Goal: Information Seeking & Learning: Learn about a topic

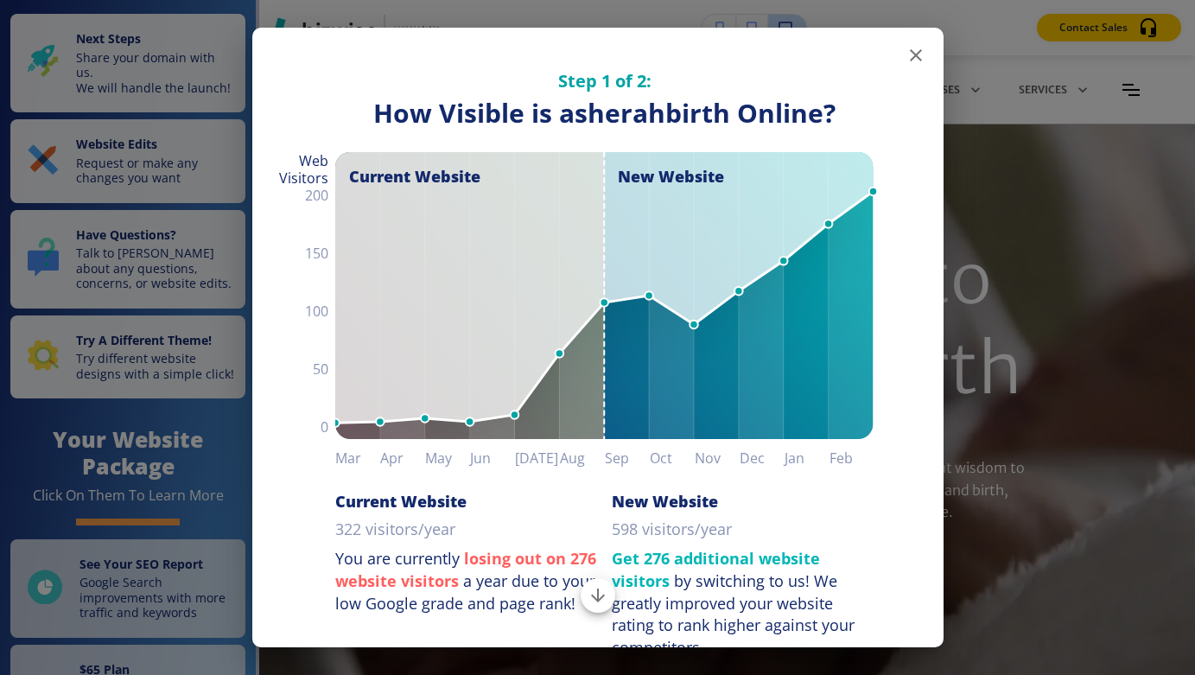
click at [917, 56] on icon "button" at bounding box center [916, 55] width 12 height 12
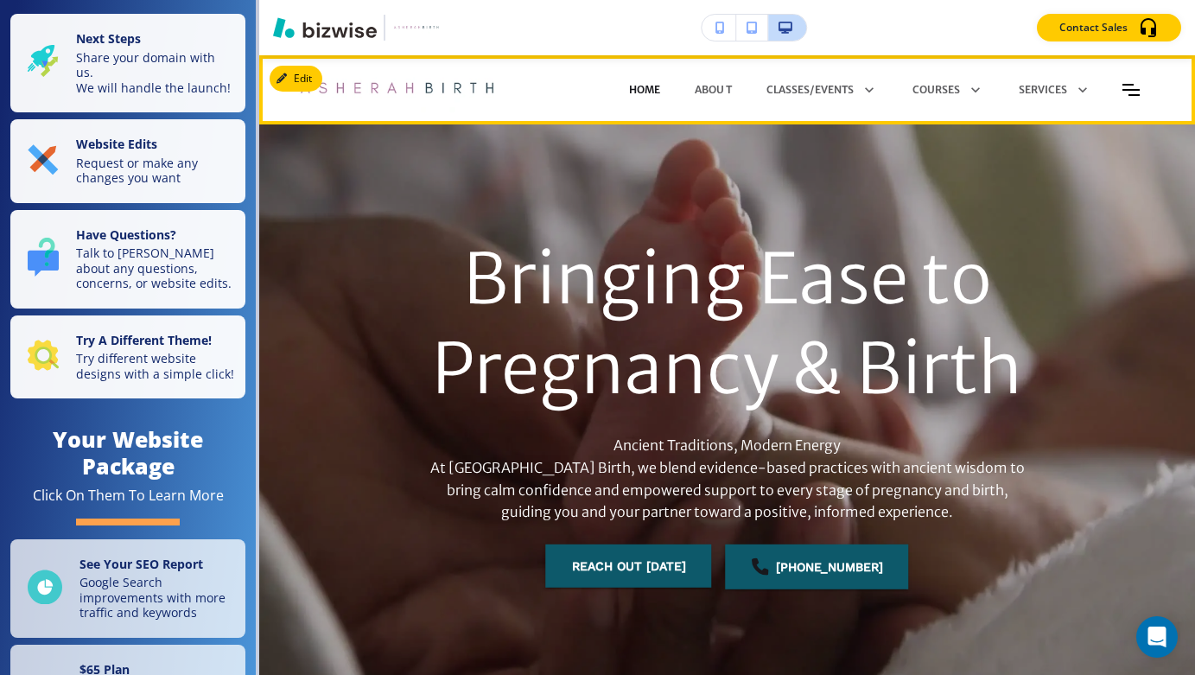
click at [648, 84] on p "HOME" at bounding box center [644, 90] width 31 height 16
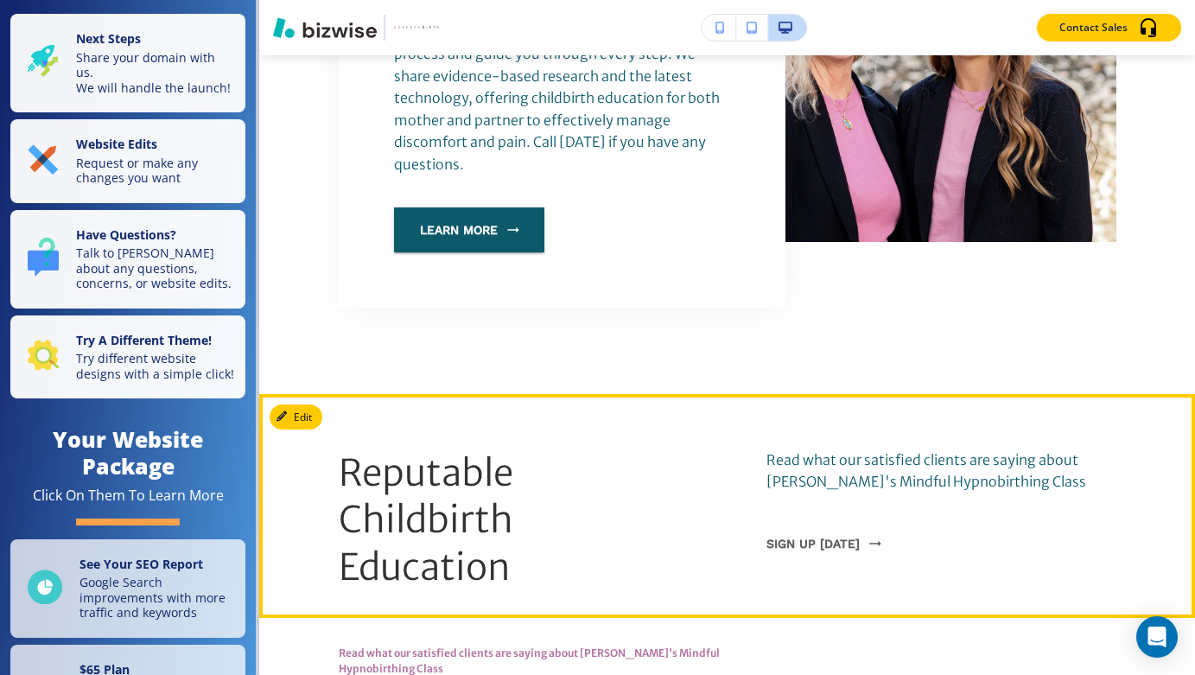
scroll to position [1110, 0]
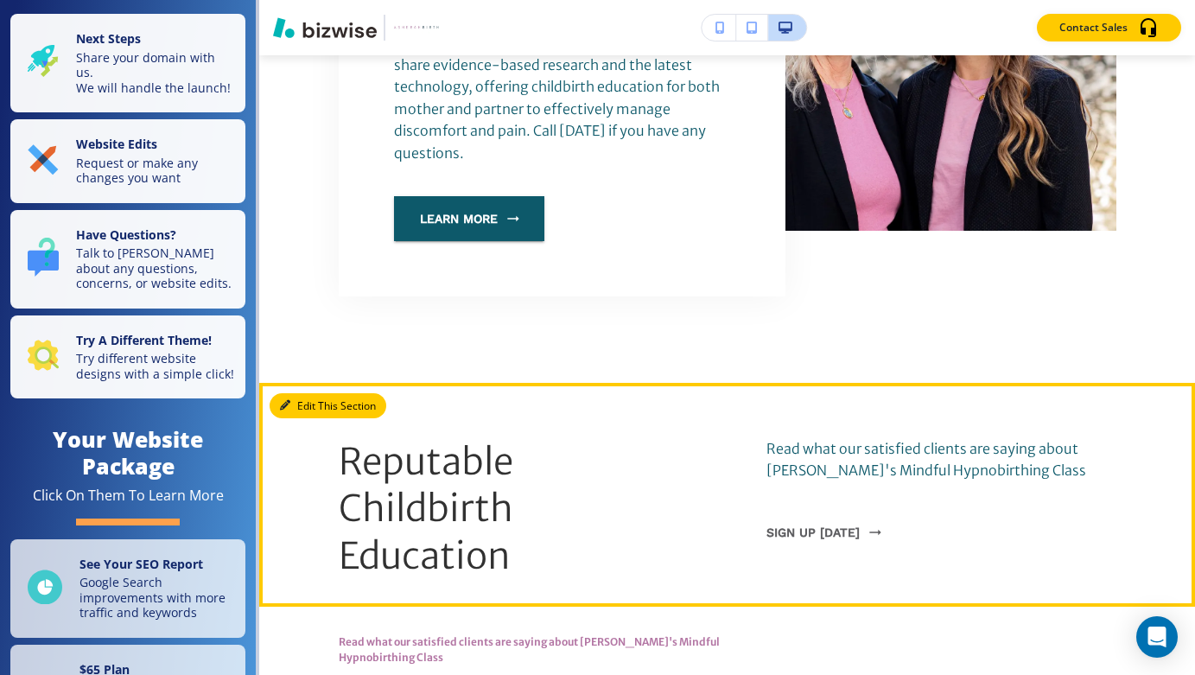
click at [301, 393] on button "Edit This Section" at bounding box center [328, 406] width 117 height 26
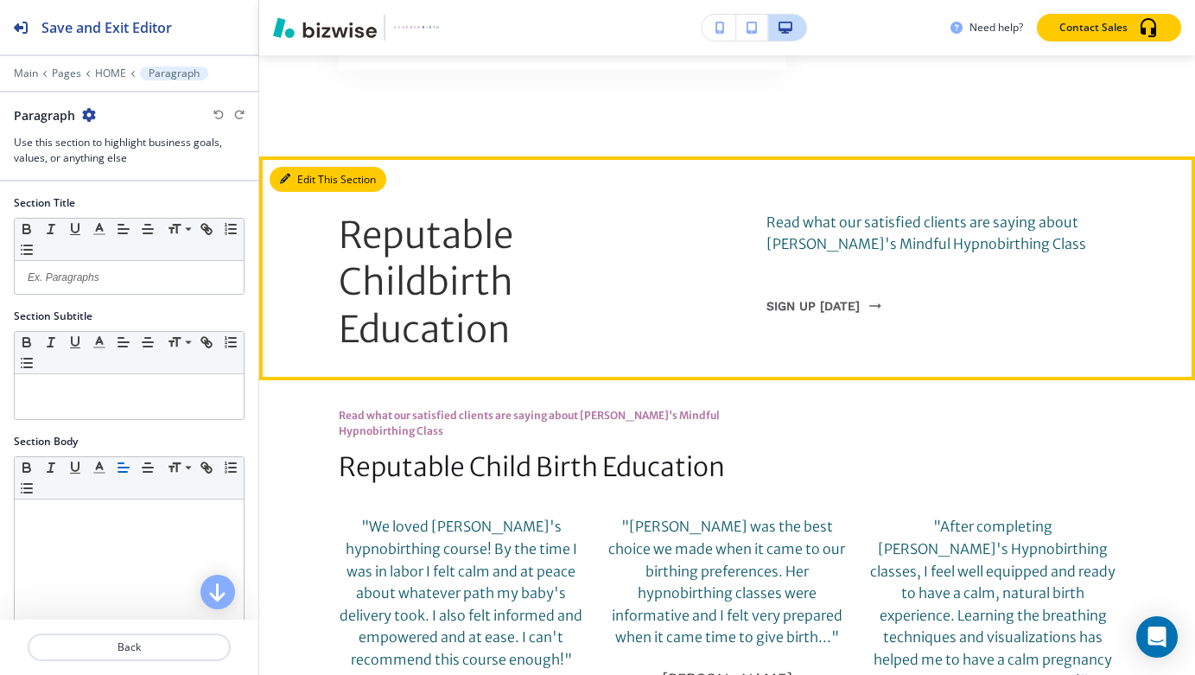
scroll to position [1385, 0]
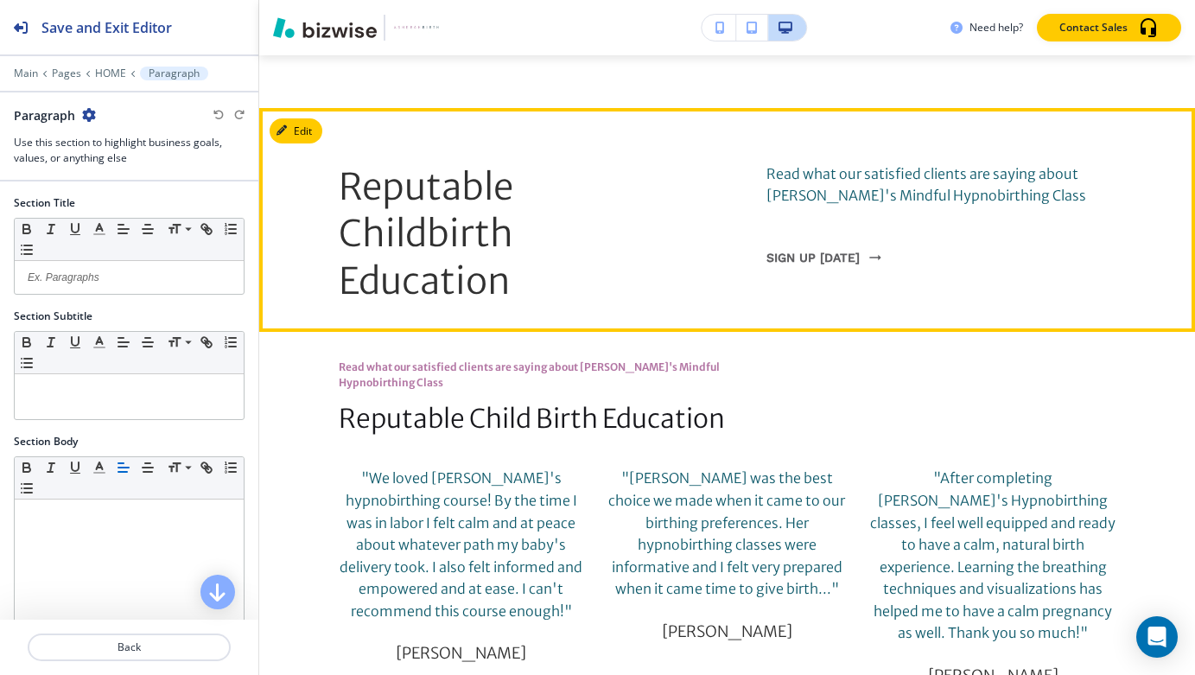
click at [510, 164] on span "Reputable Childbirth Education" at bounding box center [429, 233] width 181 height 139
click at [526, 163] on p "Reputable Childbirth Education" at bounding box center [455, 234] width 233 height 142
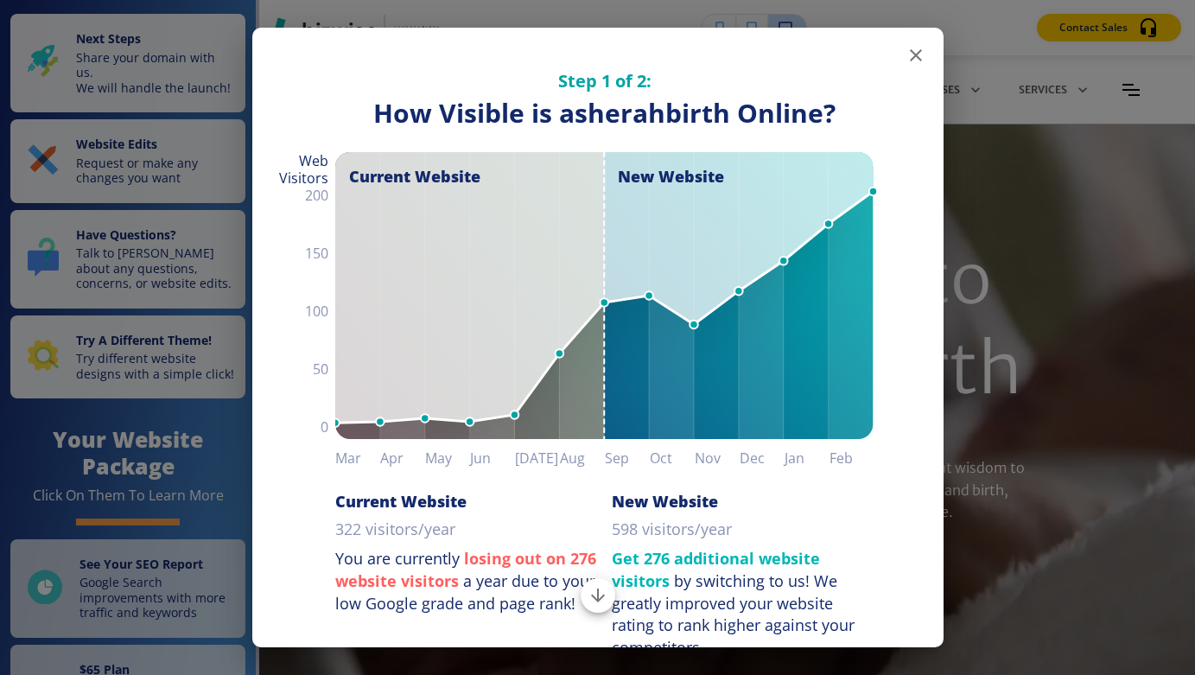
click at [913, 54] on icon "button" at bounding box center [916, 55] width 12 height 12
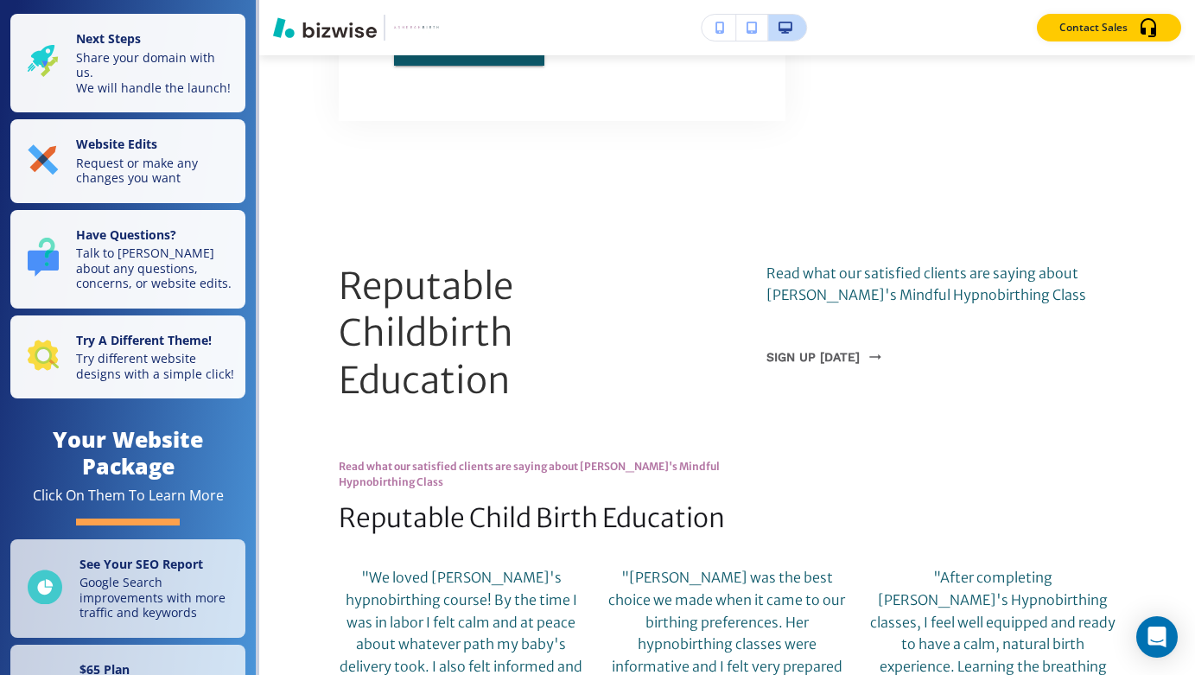
scroll to position [1255, 0]
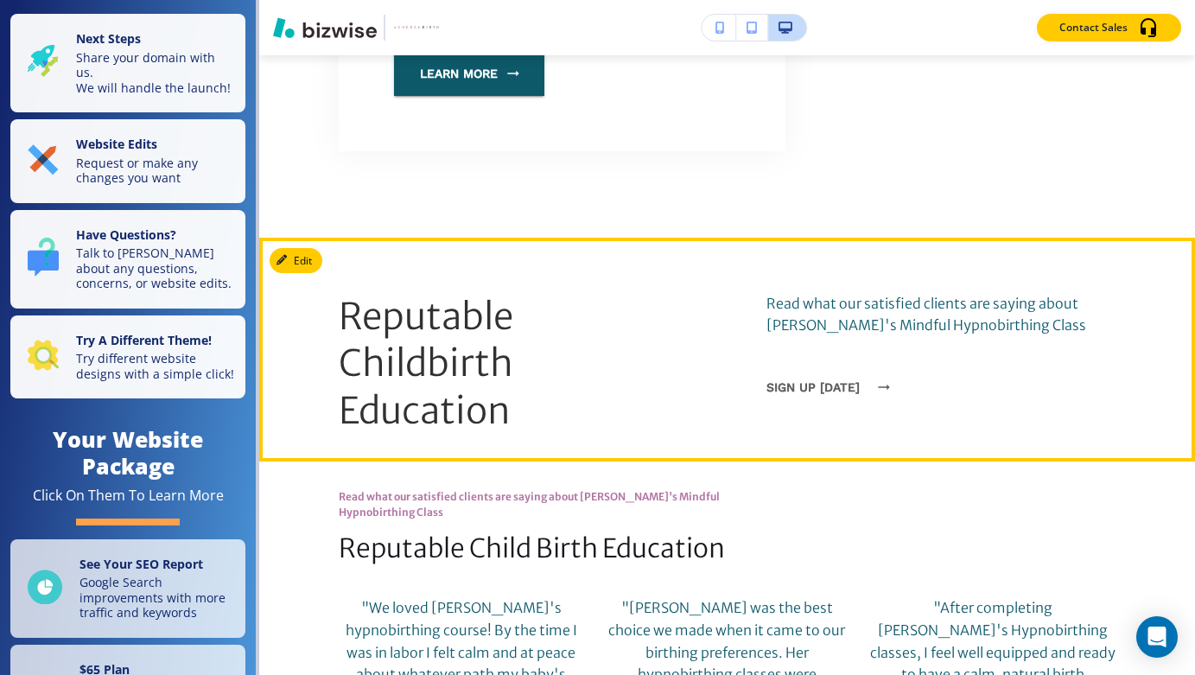
click at [792, 365] on button "sign up [DATE]" at bounding box center [823, 387] width 114 height 45
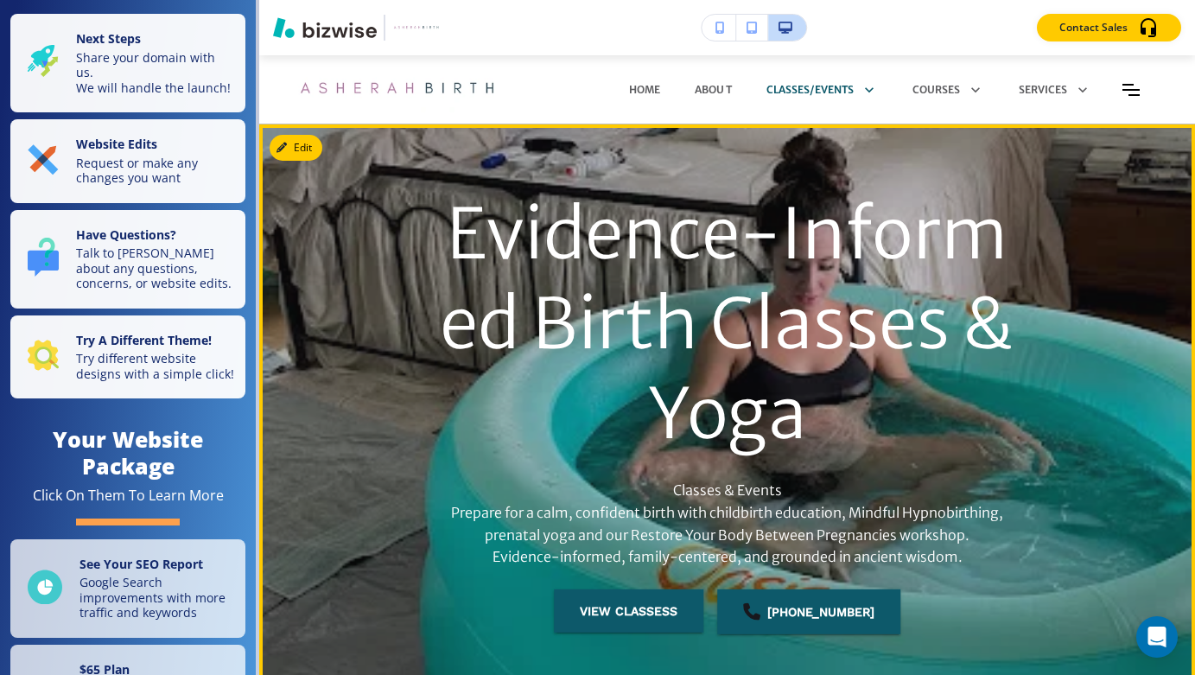
scroll to position [0, 0]
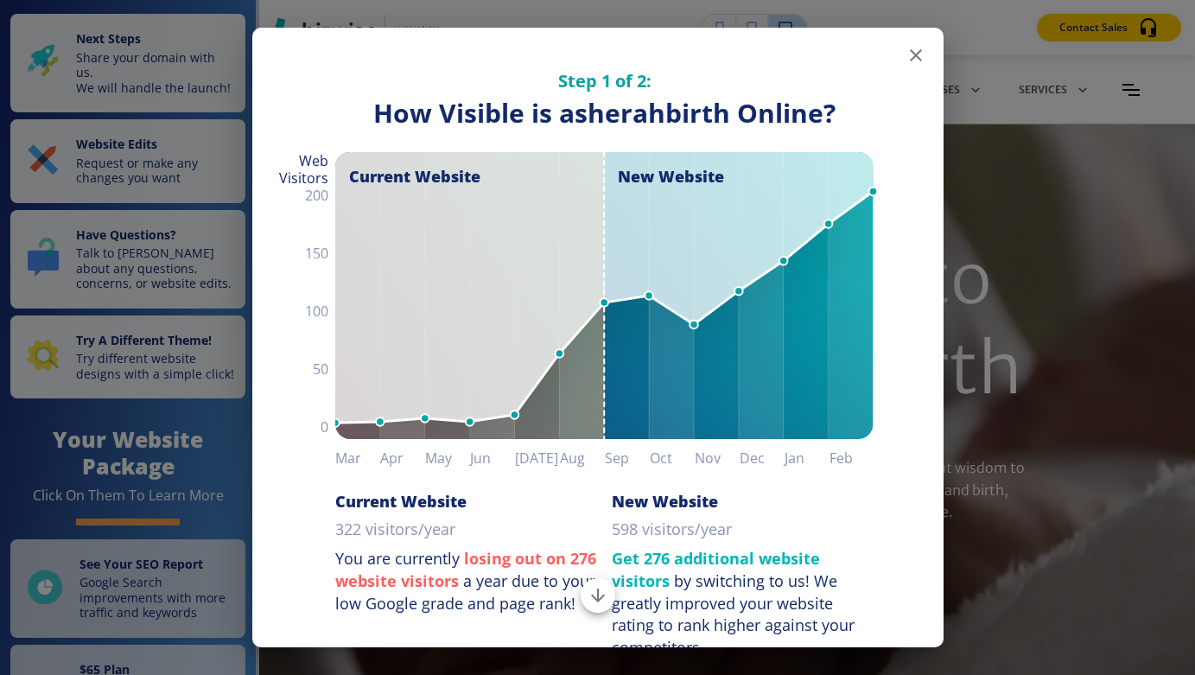
click at [915, 53] on icon "button" at bounding box center [915, 55] width 21 height 21
click at [916, 53] on icon "button" at bounding box center [915, 55] width 21 height 21
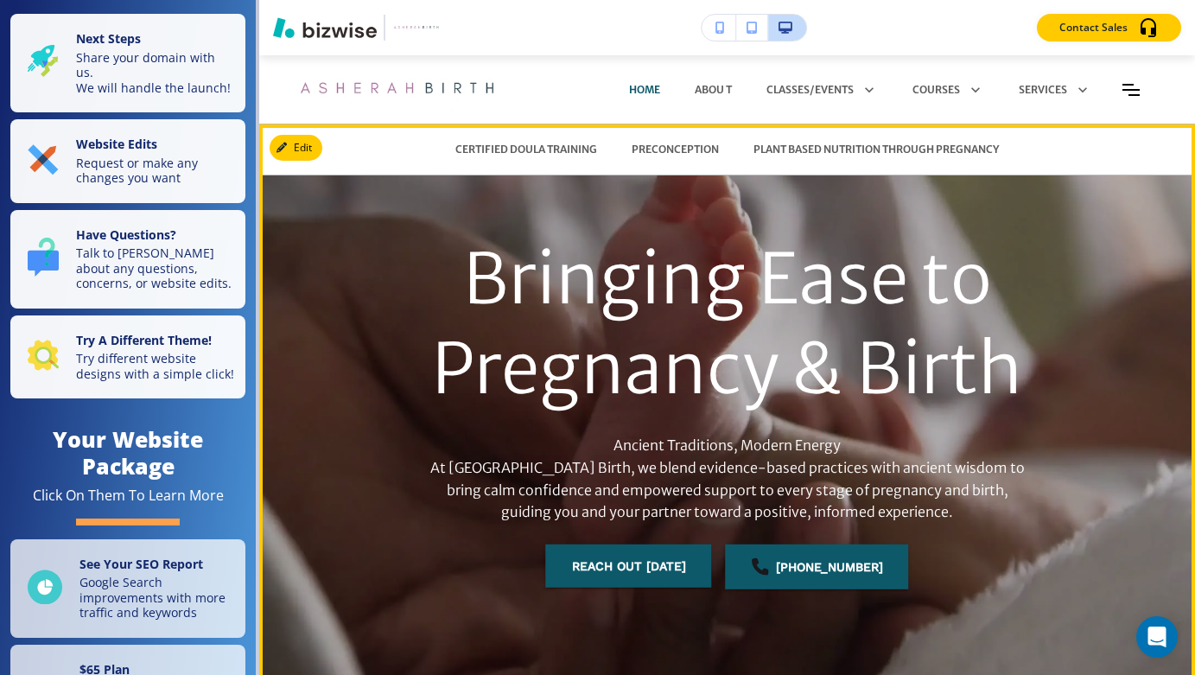
click at [892, 277] on h1 "Bringing Ease to Pregnancy & Birth" at bounding box center [727, 324] width 598 height 180
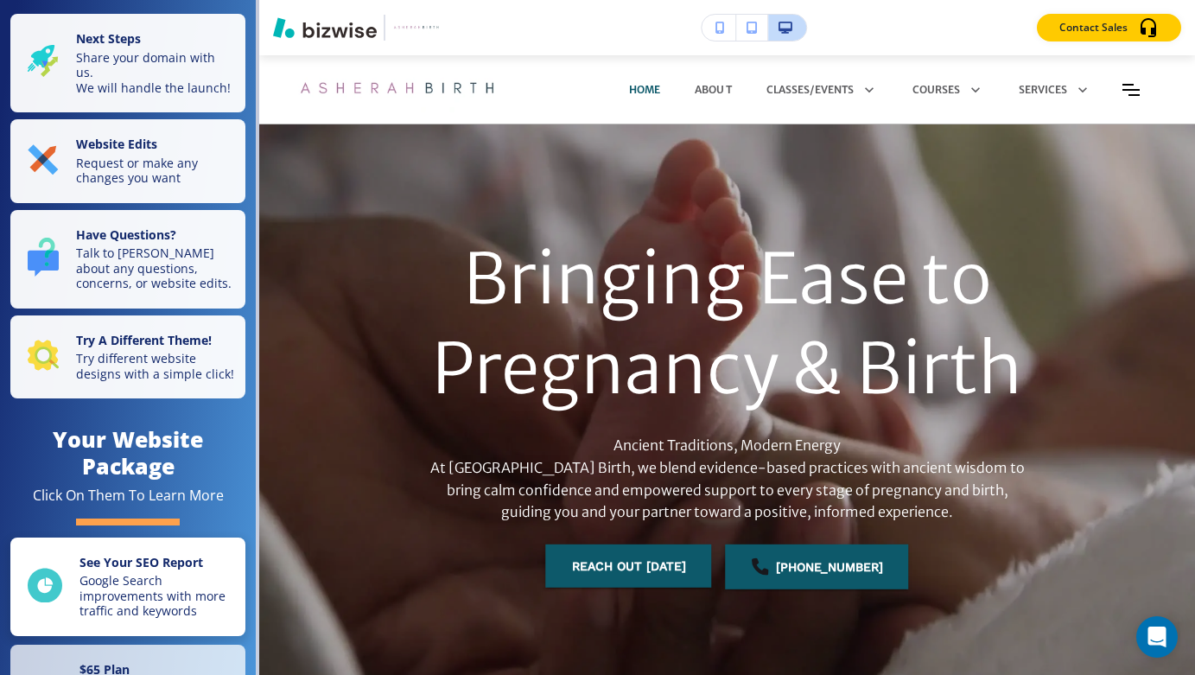
click at [128, 573] on p "Google Search improvements with more traffic and keywords" at bounding box center [156, 596] width 155 height 46
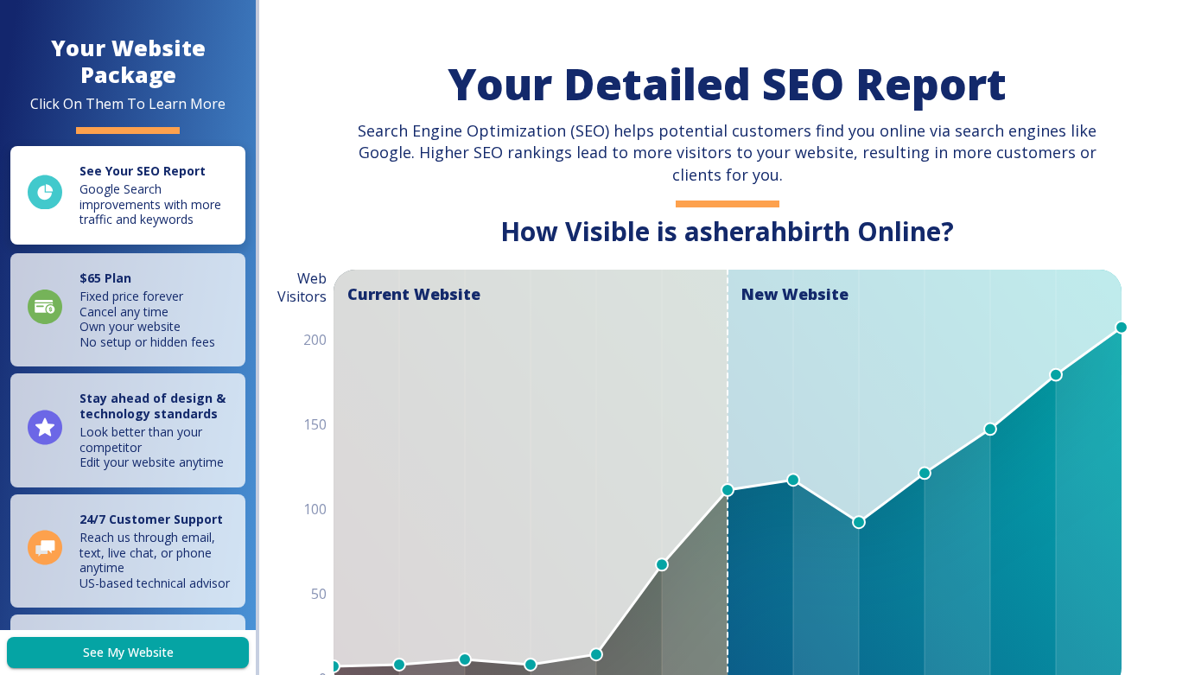
click at [140, 186] on p "Google Search improvements with more traffic and keywords" at bounding box center [156, 204] width 155 height 46
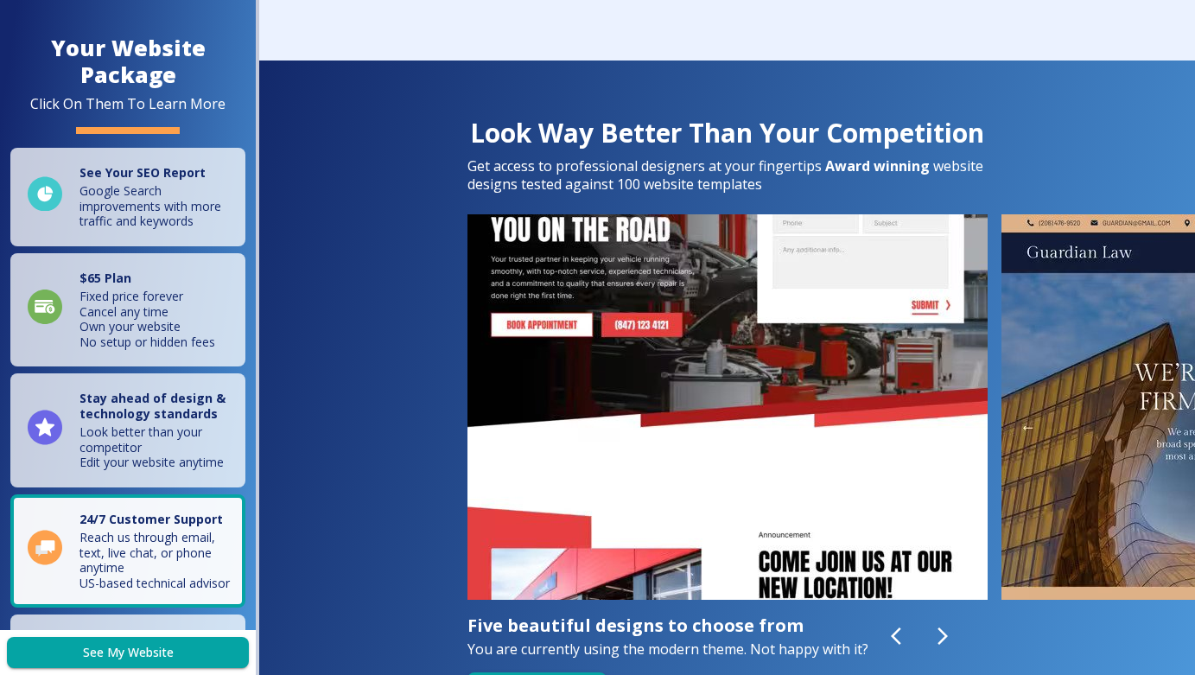
scroll to position [165, 0]
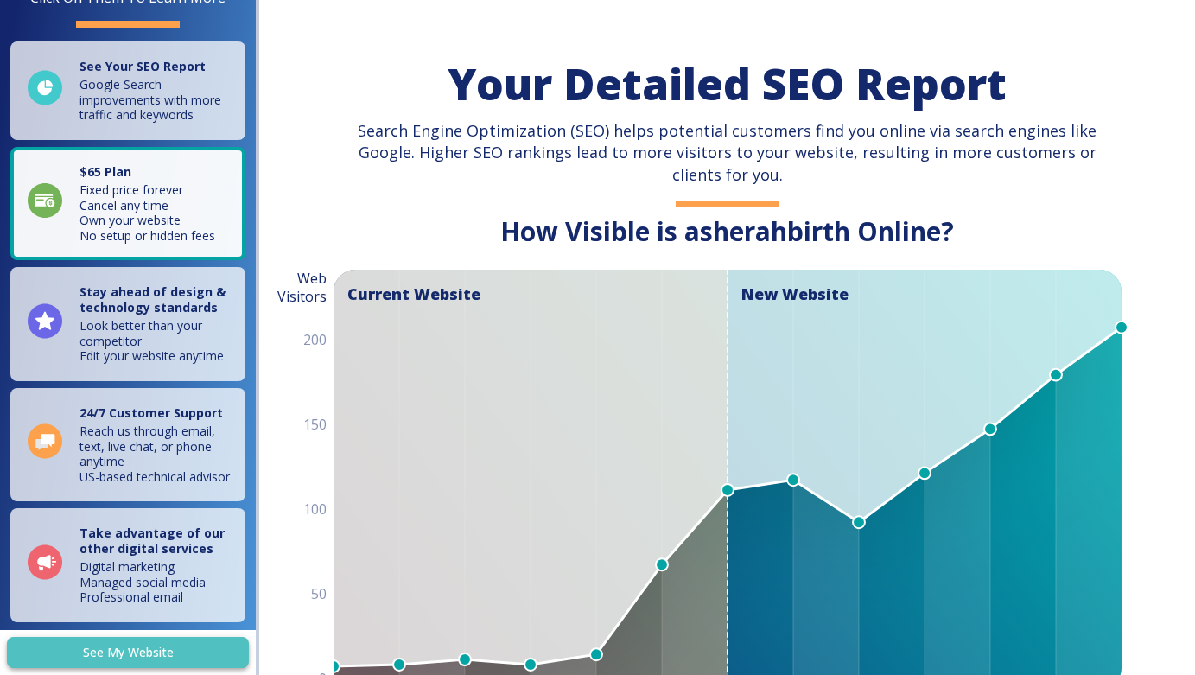
click at [136, 651] on link "See My Website" at bounding box center [128, 653] width 242 height 32
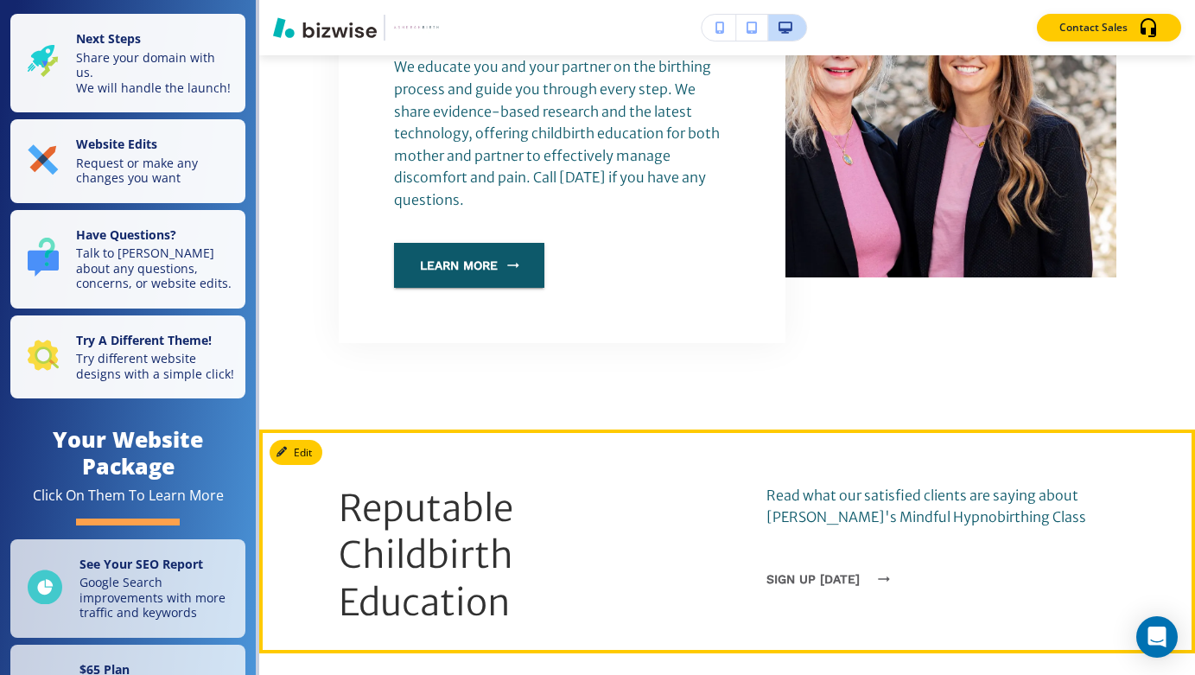
click at [828, 556] on button "sign up [DATE]" at bounding box center [823, 578] width 114 height 45
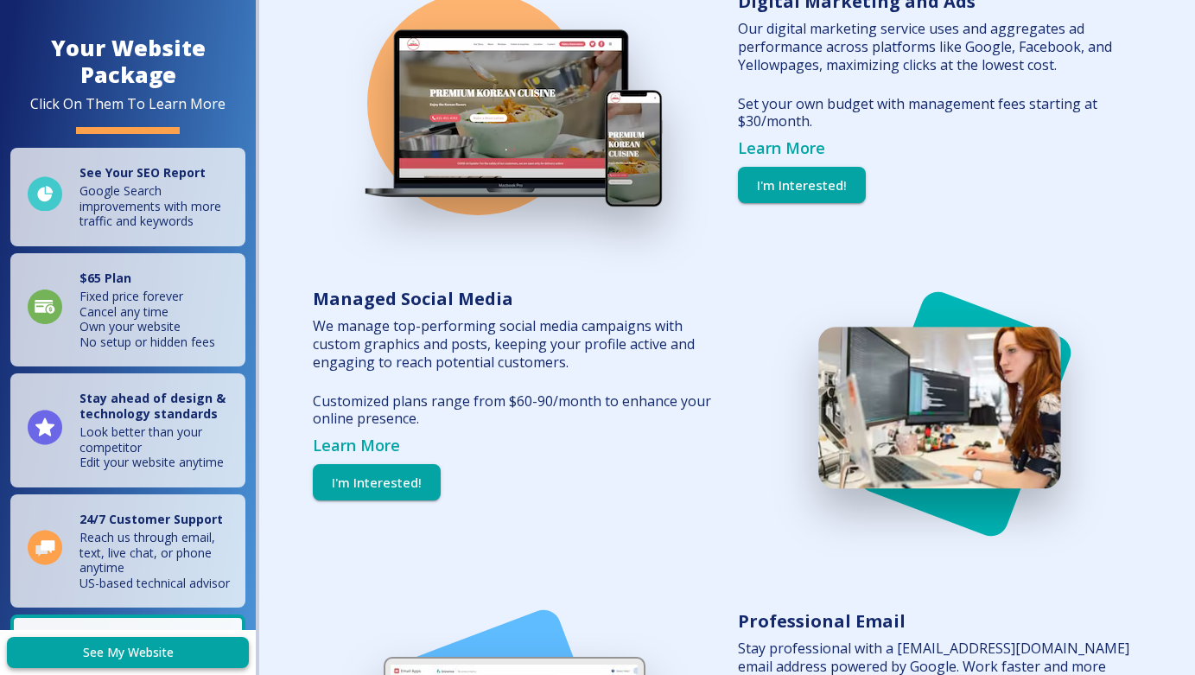
scroll to position [116, 0]
click at [98, 648] on link "See My Website" at bounding box center [128, 653] width 242 height 32
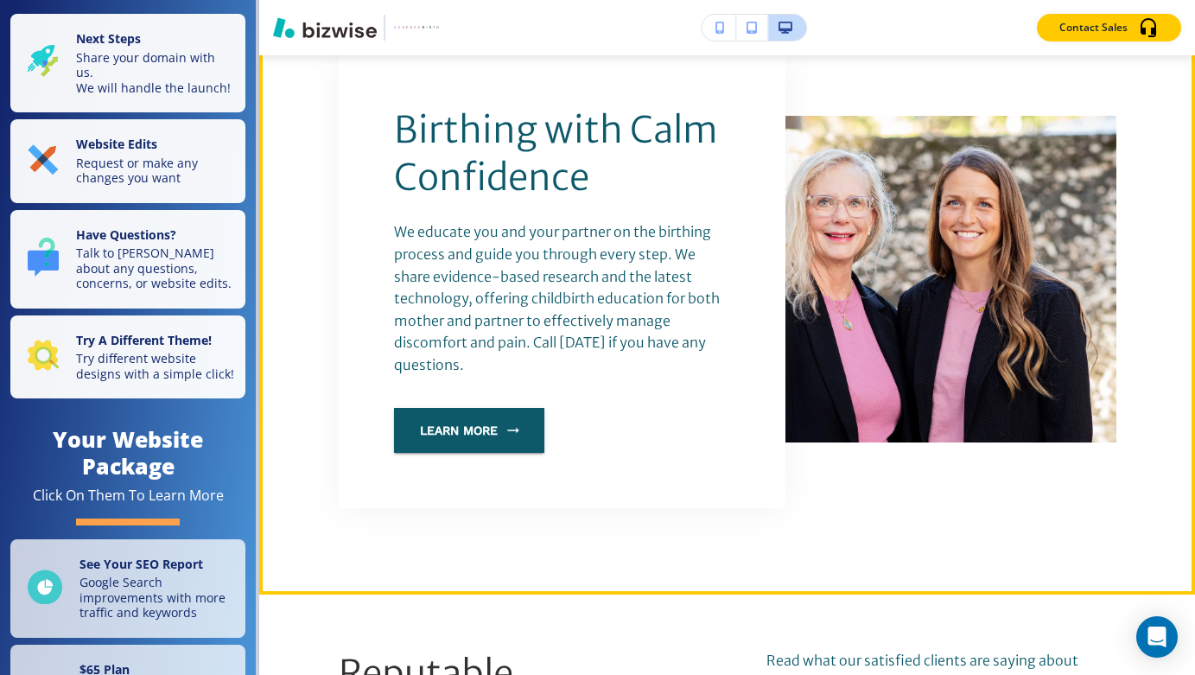
scroll to position [900, 0]
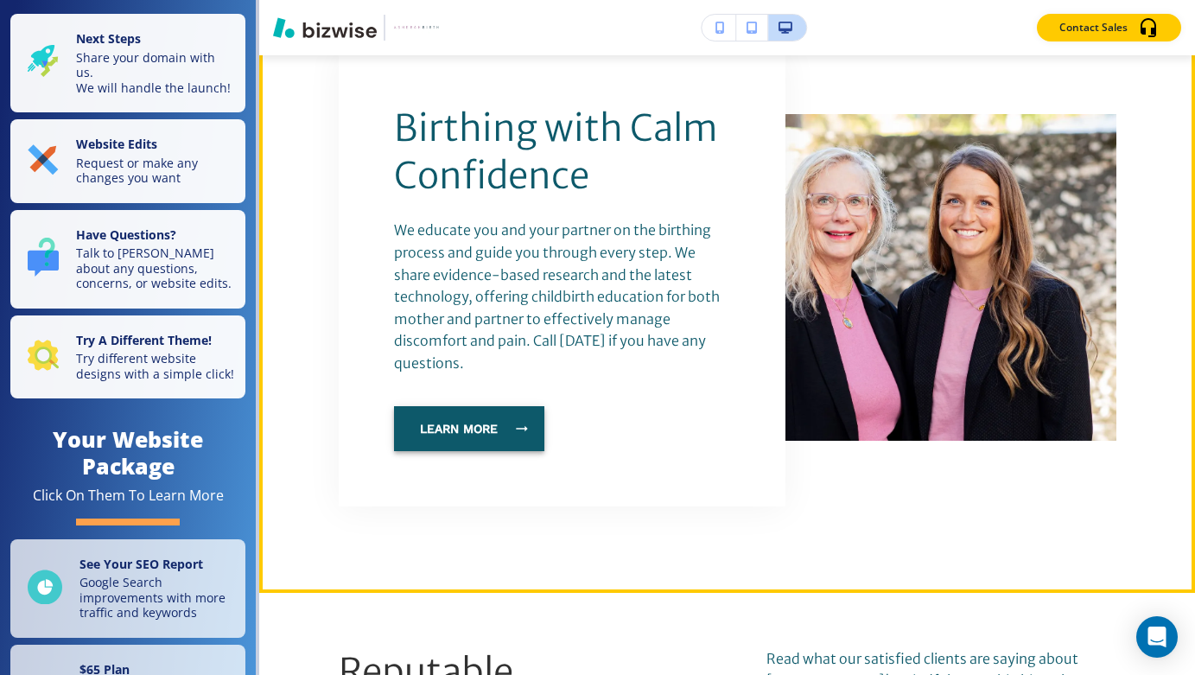
click at [513, 406] on button "Learn More" at bounding box center [469, 428] width 150 height 45
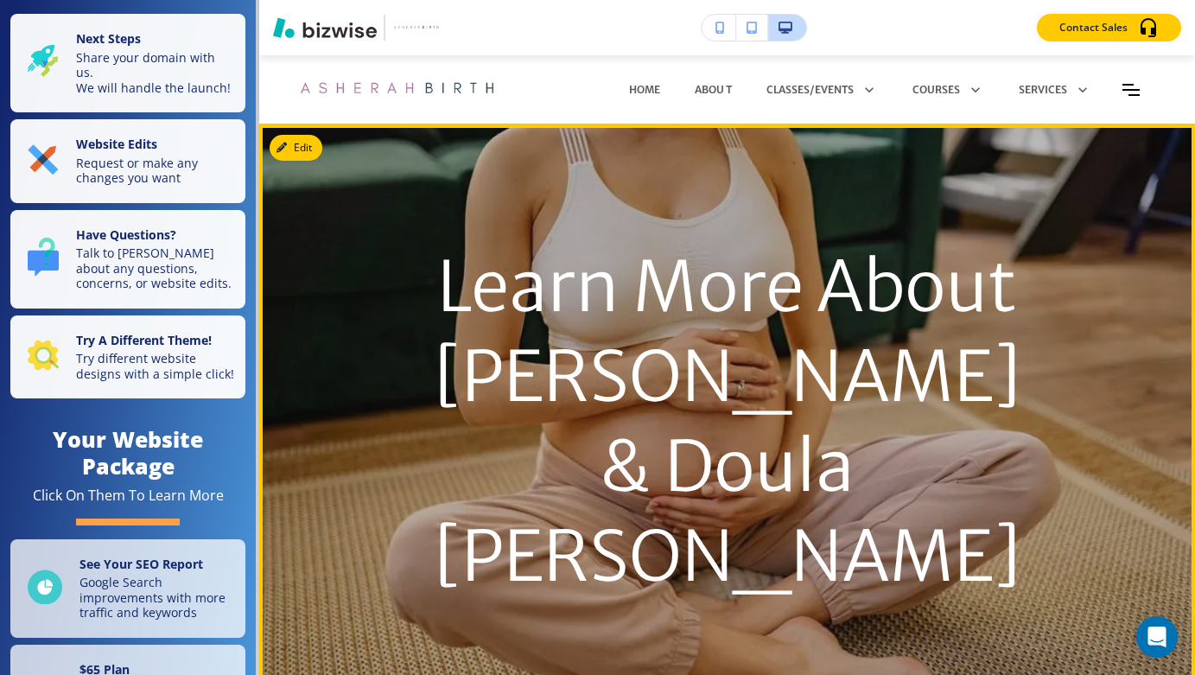
scroll to position [0, 0]
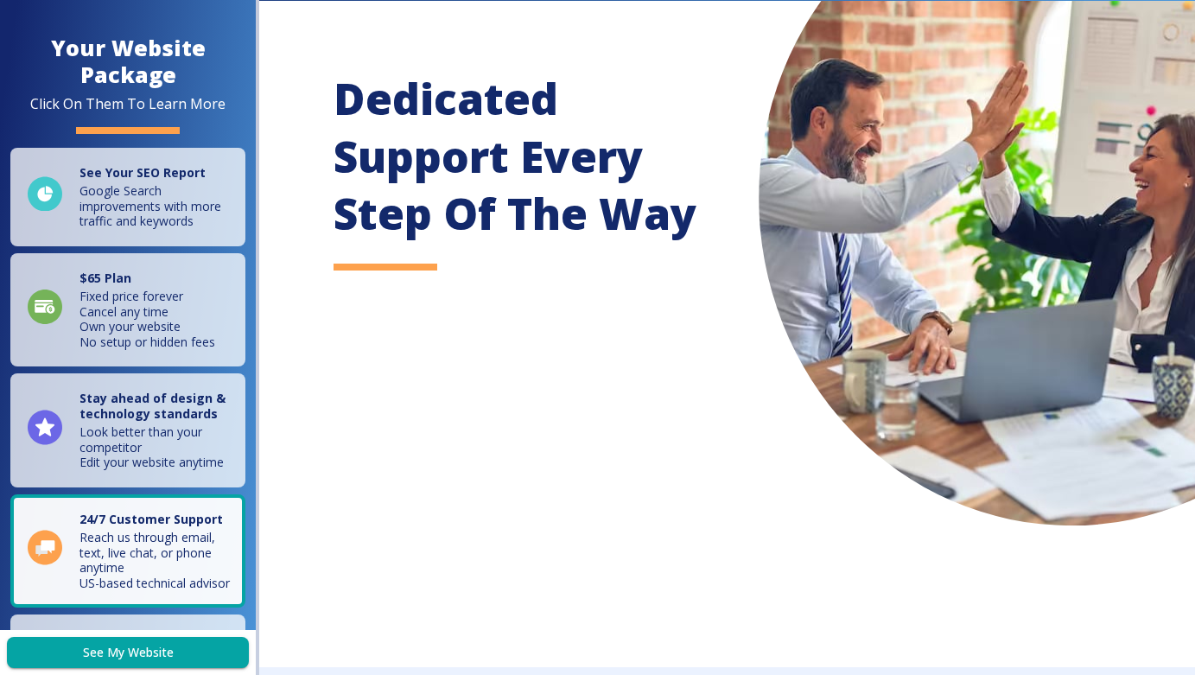
scroll to position [5758, 0]
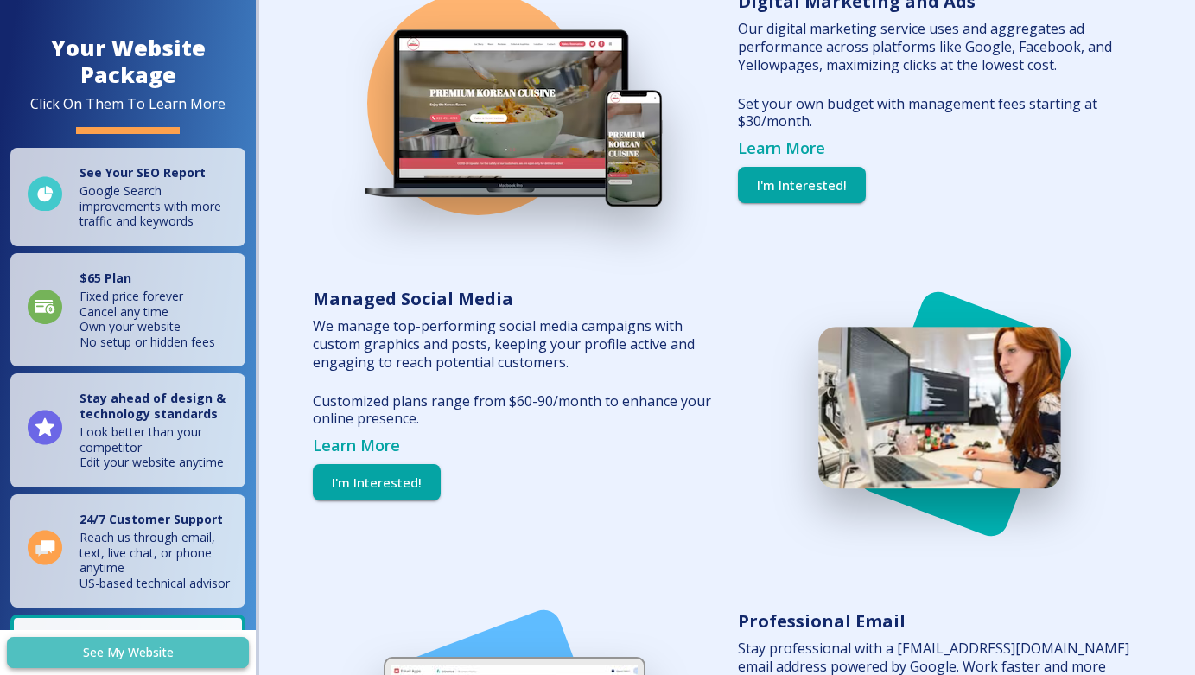
click at [149, 653] on link "See My Website" at bounding box center [128, 653] width 242 height 32
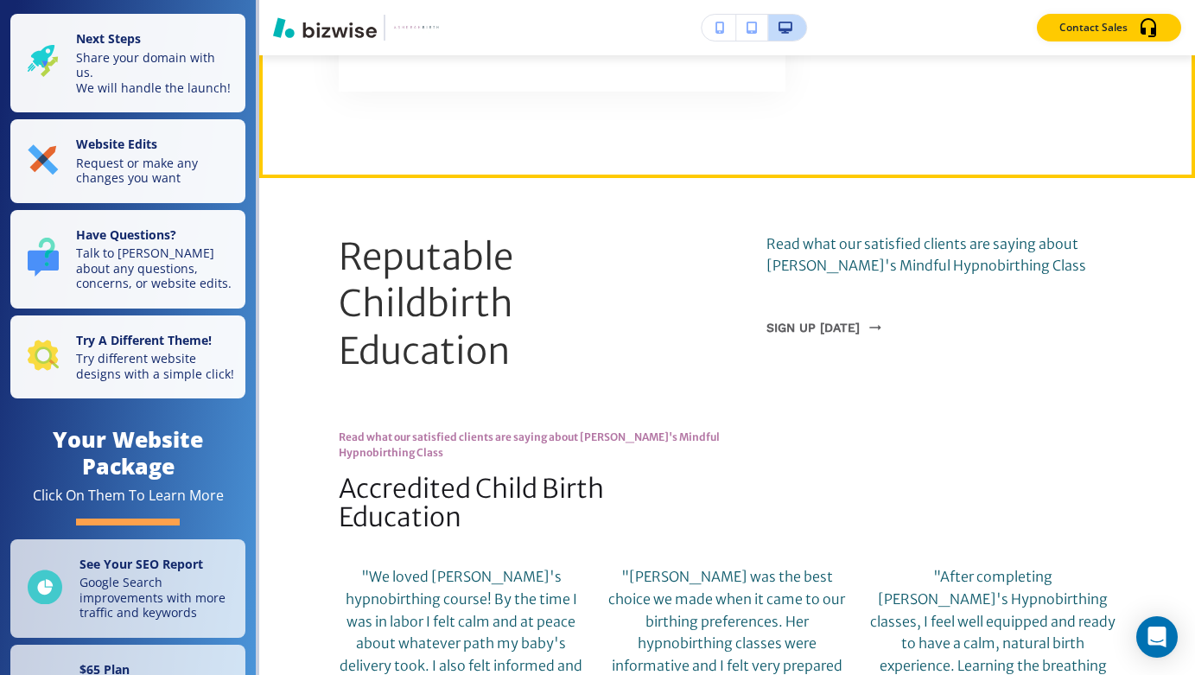
scroll to position [1323, 0]
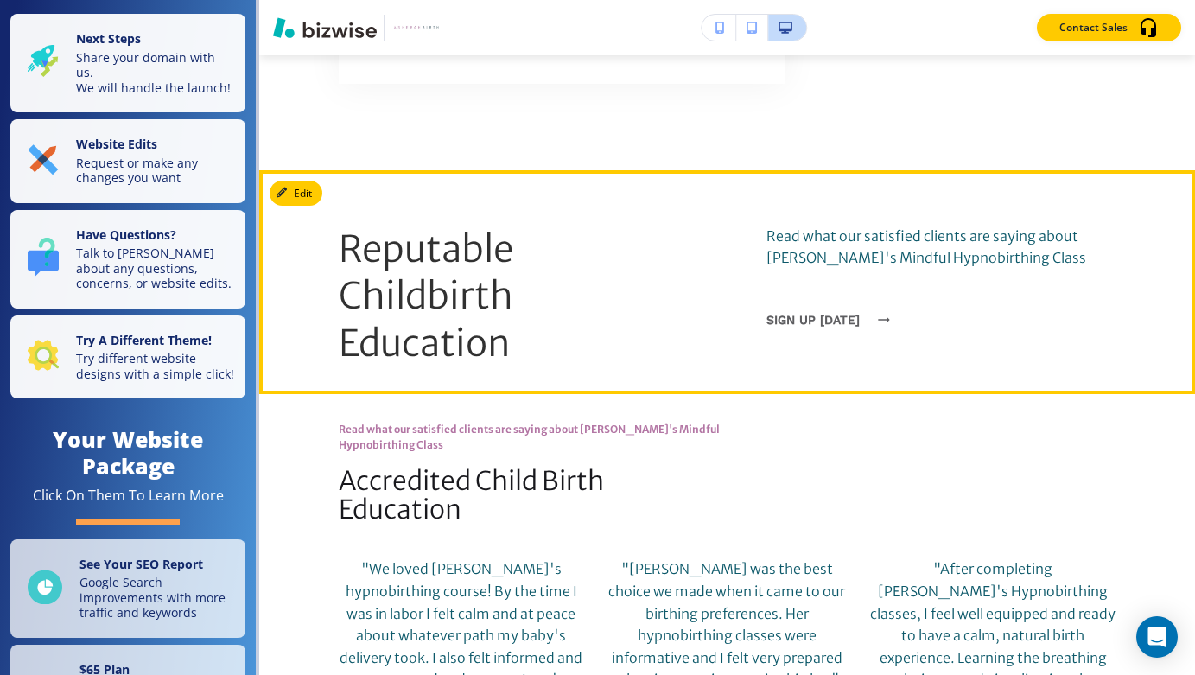
click at [841, 297] on button "sign up [DATE]" at bounding box center [823, 319] width 114 height 45
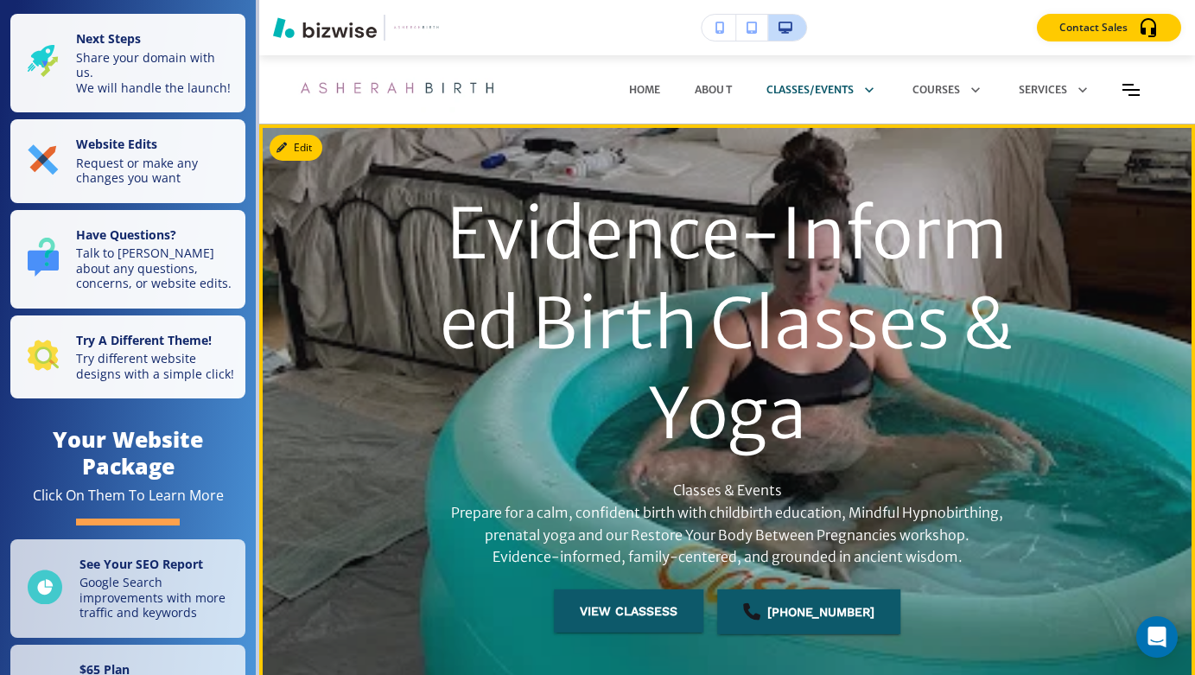
scroll to position [0, 0]
click at [651, 601] on button "view classess" at bounding box center [628, 610] width 149 height 43
click at [623, 606] on button "view classess" at bounding box center [628, 610] width 149 height 43
click at [640, 607] on button "view classess" at bounding box center [628, 610] width 149 height 43
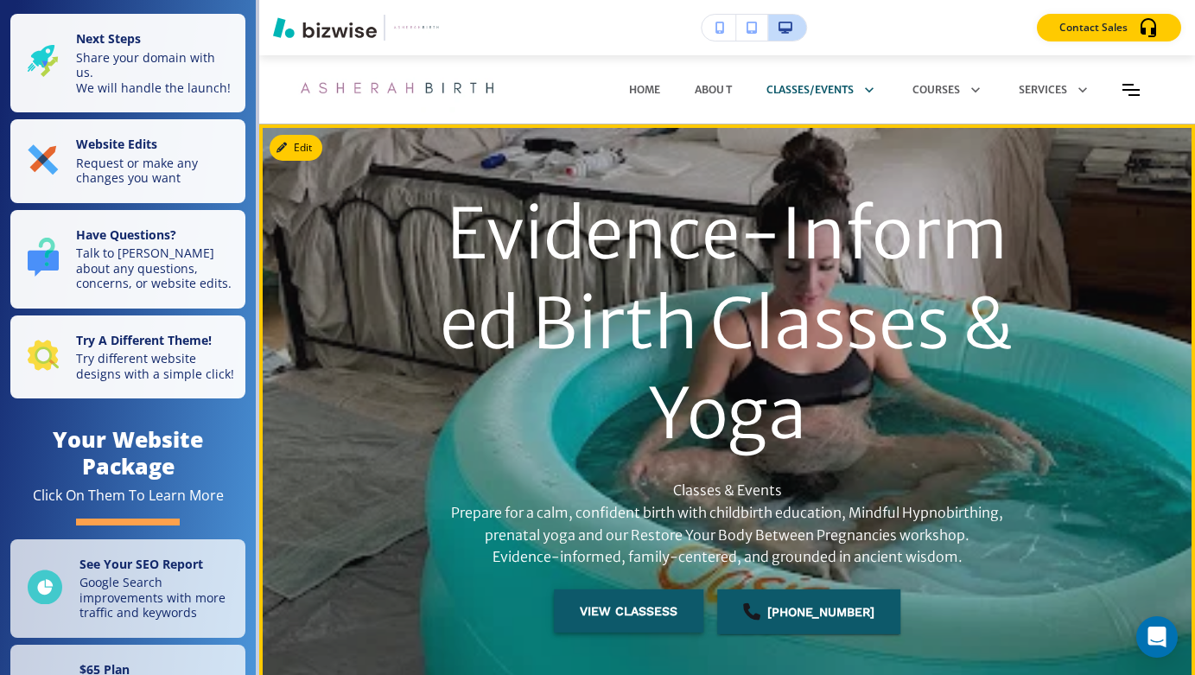
click at [640, 607] on button "view classess" at bounding box center [628, 610] width 149 height 43
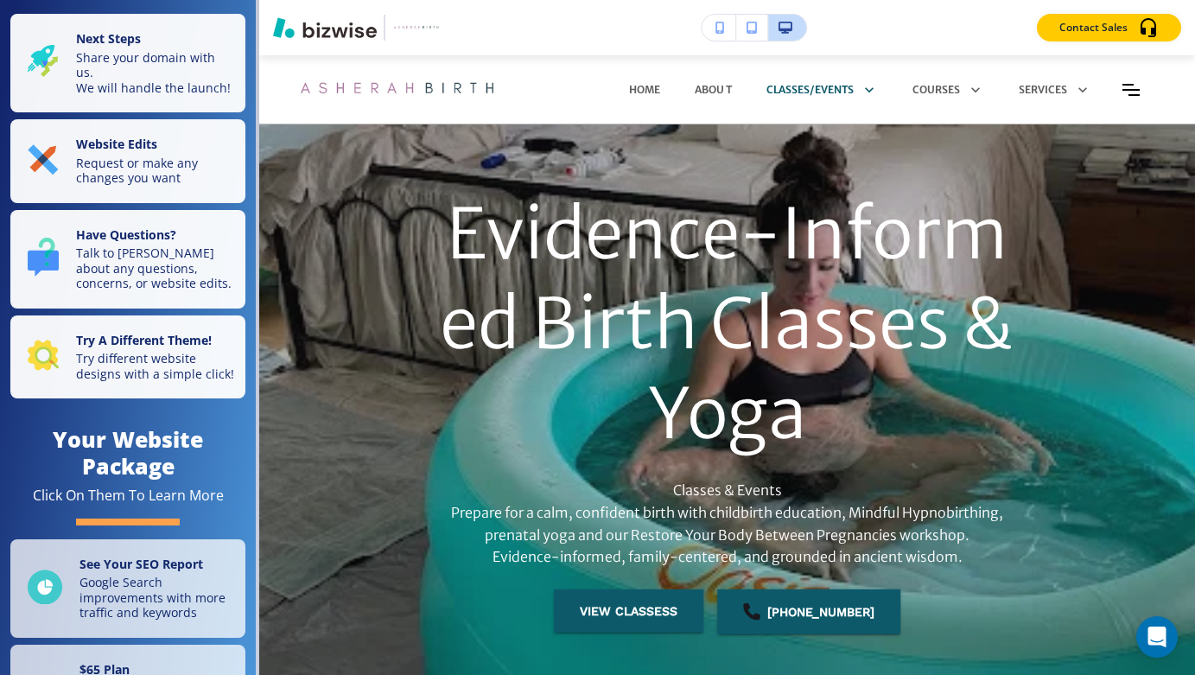
click at [306, 149] on div "Edit This Section Evidence‑Informed Birth Classes & Yoga Classes & Events Prepa…" at bounding box center [727, 421] width 936 height 595
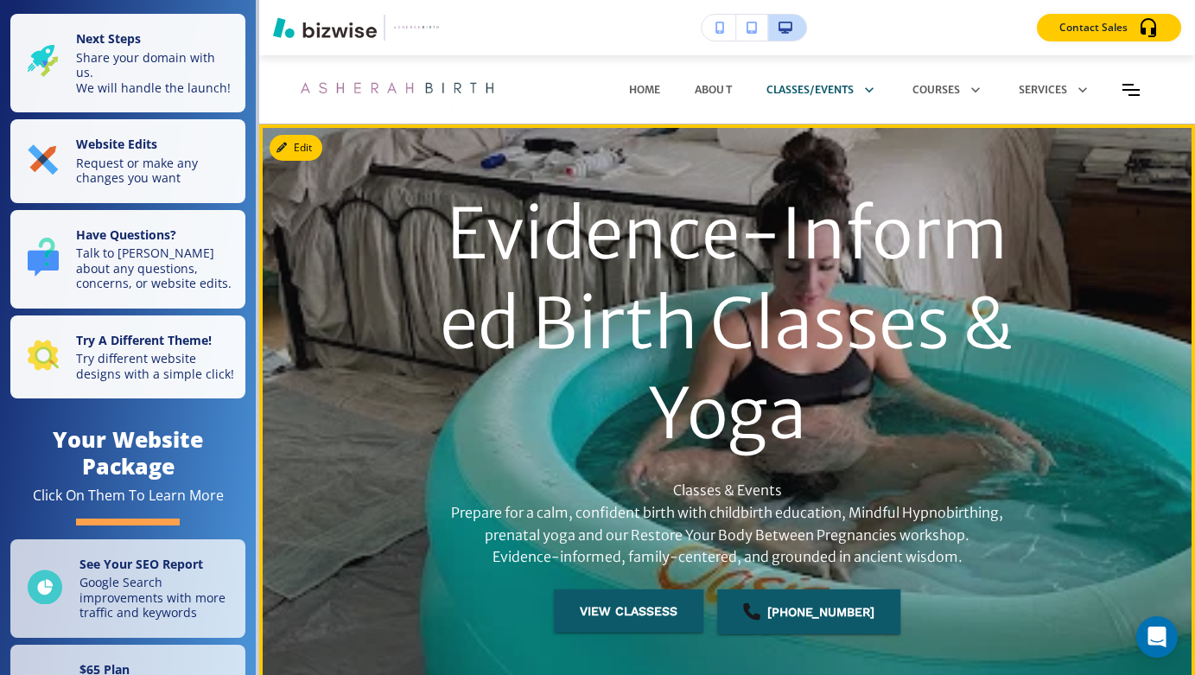
click at [512, 338] on p "Evidence‑Informed Birth Classes & Yoga" at bounding box center [727, 324] width 598 height 270
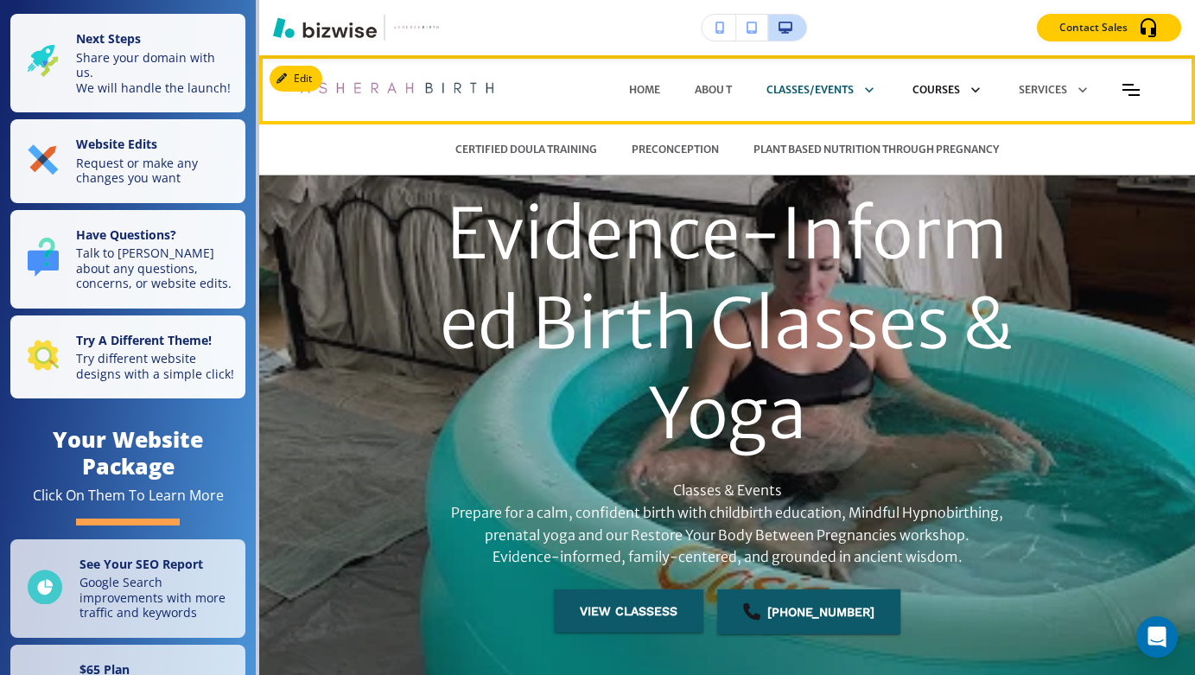
click at [974, 89] on icon at bounding box center [975, 89] width 9 height 5
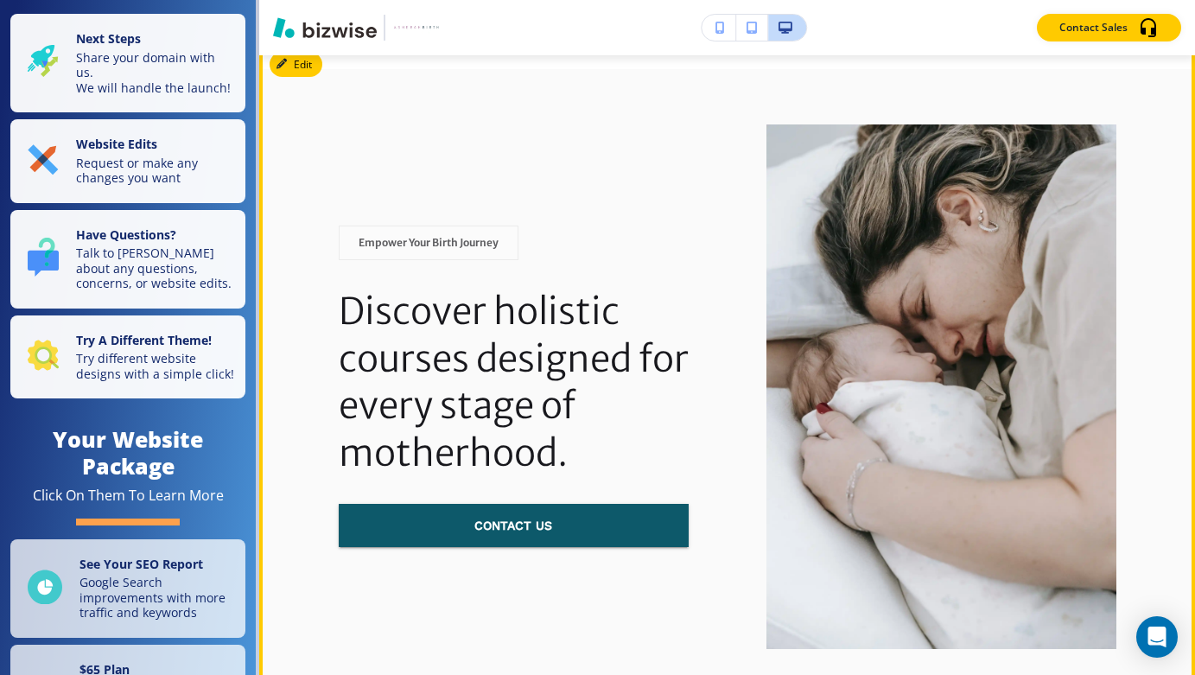
scroll to position [3055, 0]
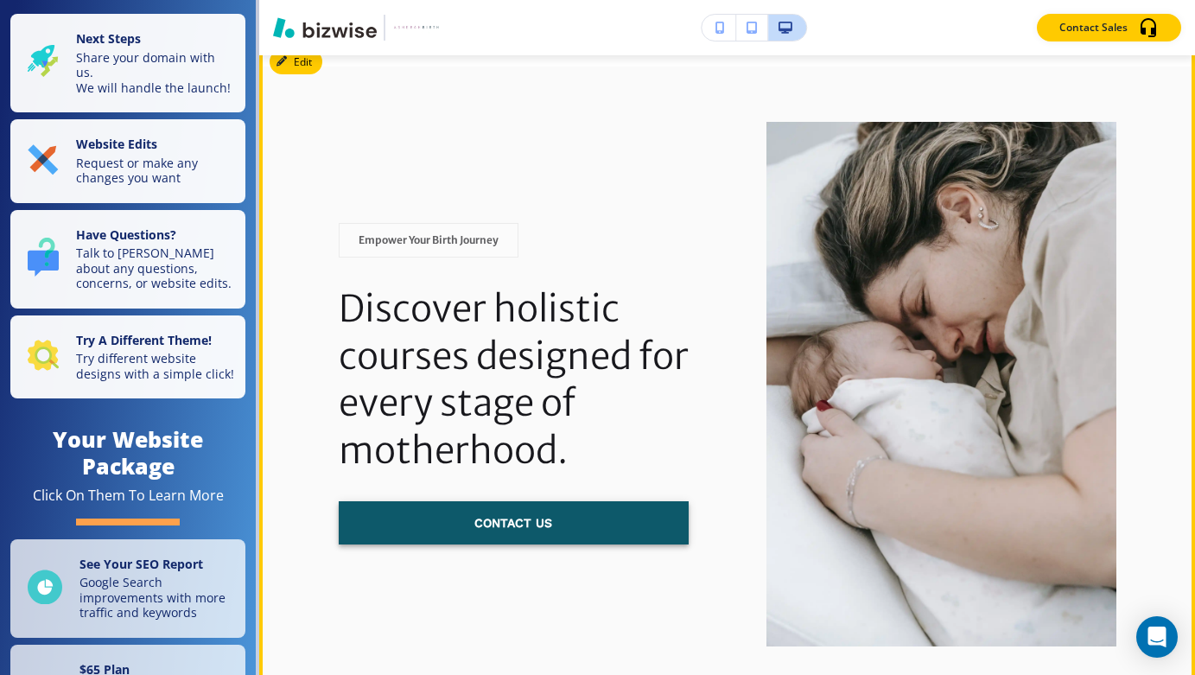
click at [535, 501] on button "contact us" at bounding box center [514, 522] width 350 height 43
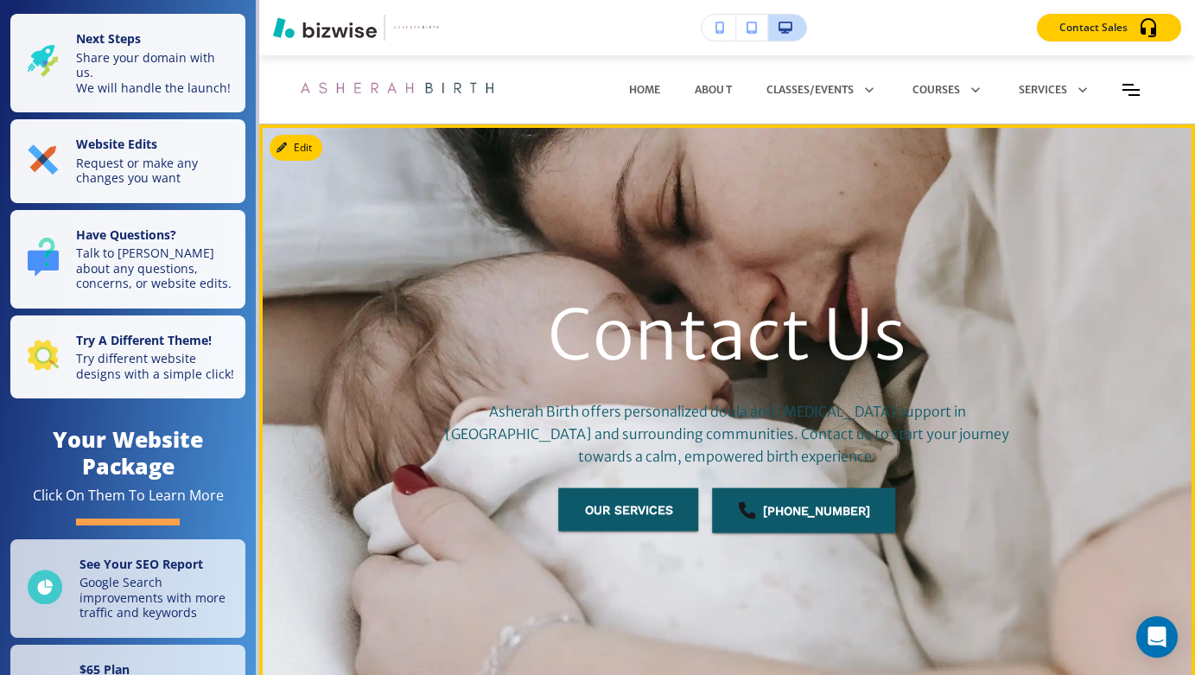
scroll to position [0, 0]
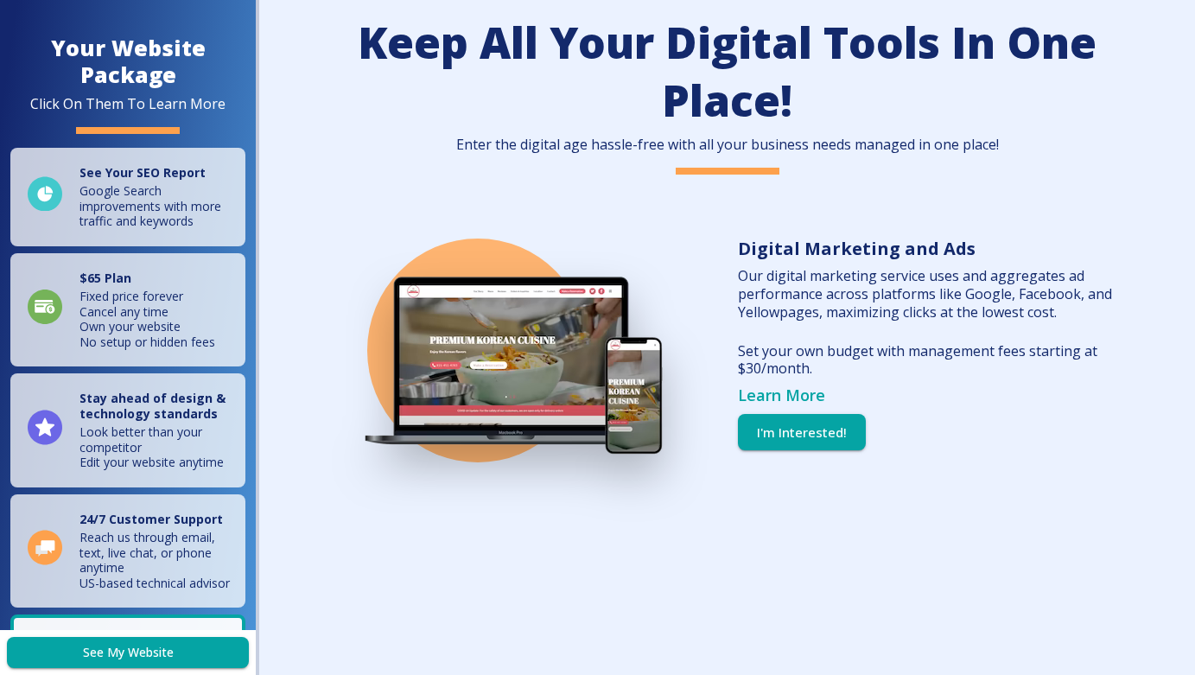
scroll to position [32, 0]
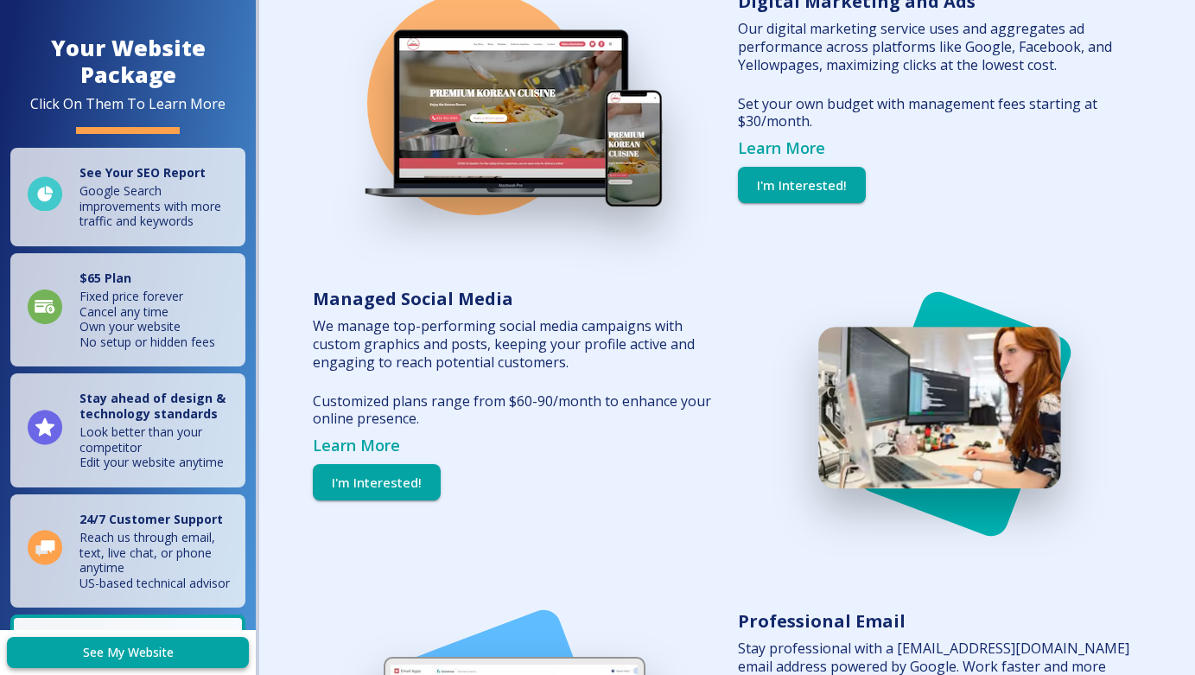
click at [132, 648] on link "See My Website" at bounding box center [128, 653] width 242 height 32
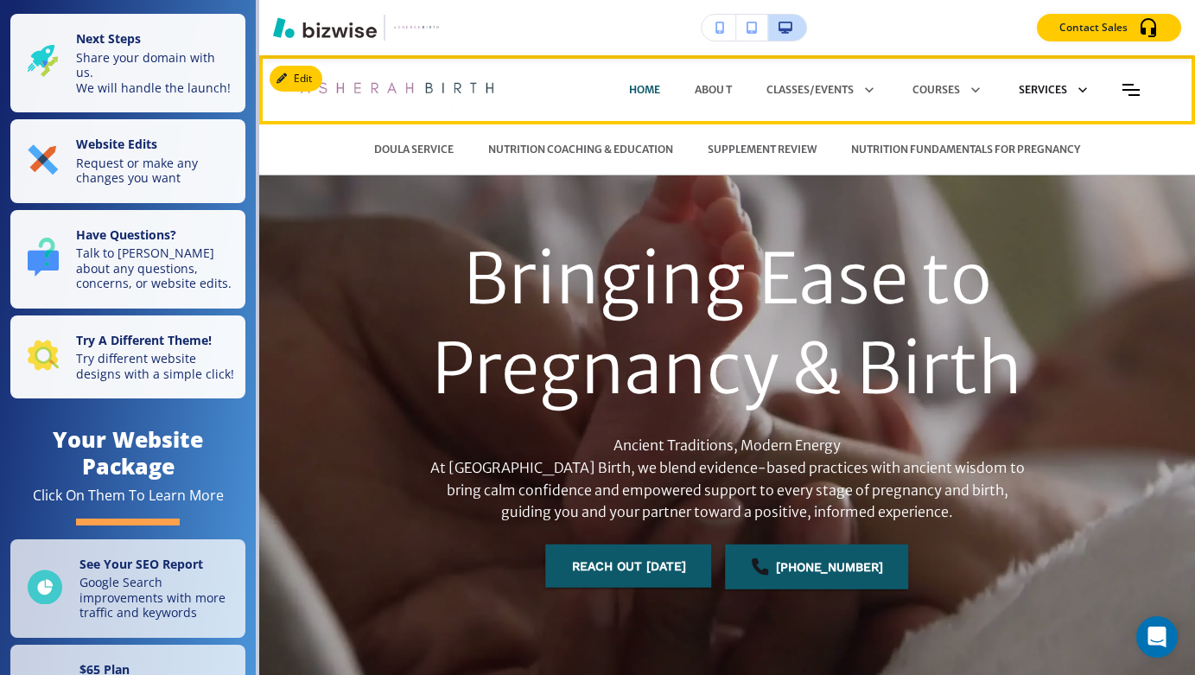
click at [1081, 87] on icon at bounding box center [1079, 90] width 24 height 24
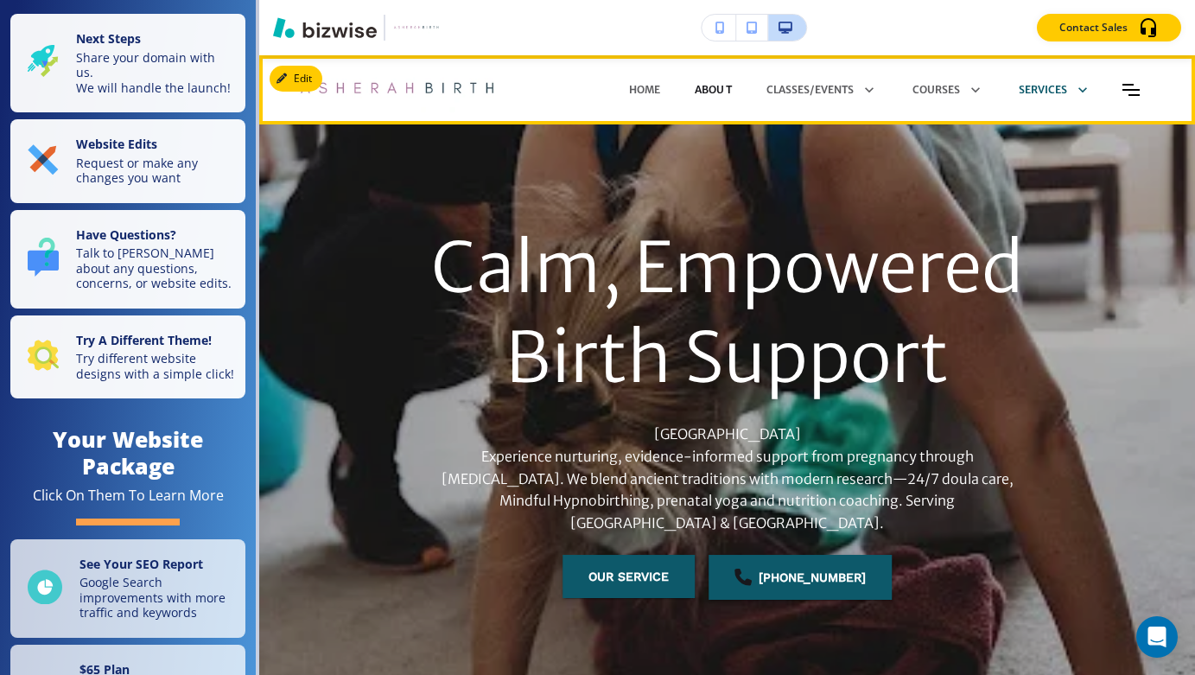
click at [714, 86] on p "Abou t" at bounding box center [713, 90] width 37 height 16
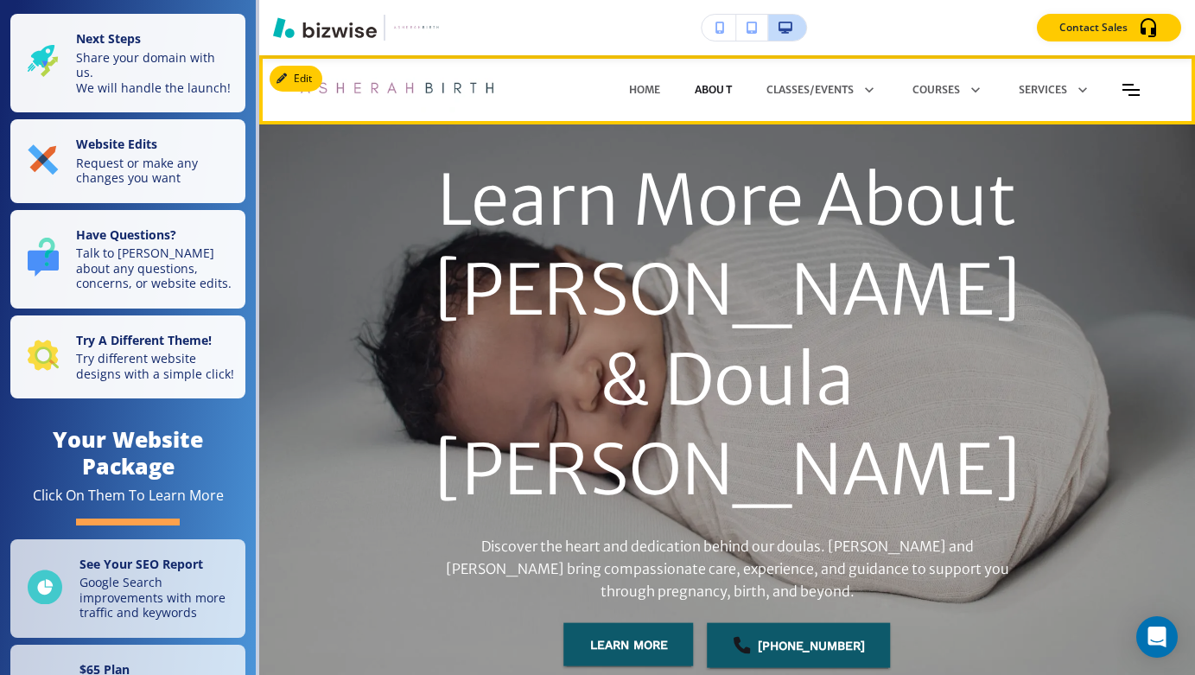
click at [705, 86] on p "Abou t" at bounding box center [713, 90] width 37 height 16
click at [638, 83] on p "HOME" at bounding box center [644, 90] width 31 height 16
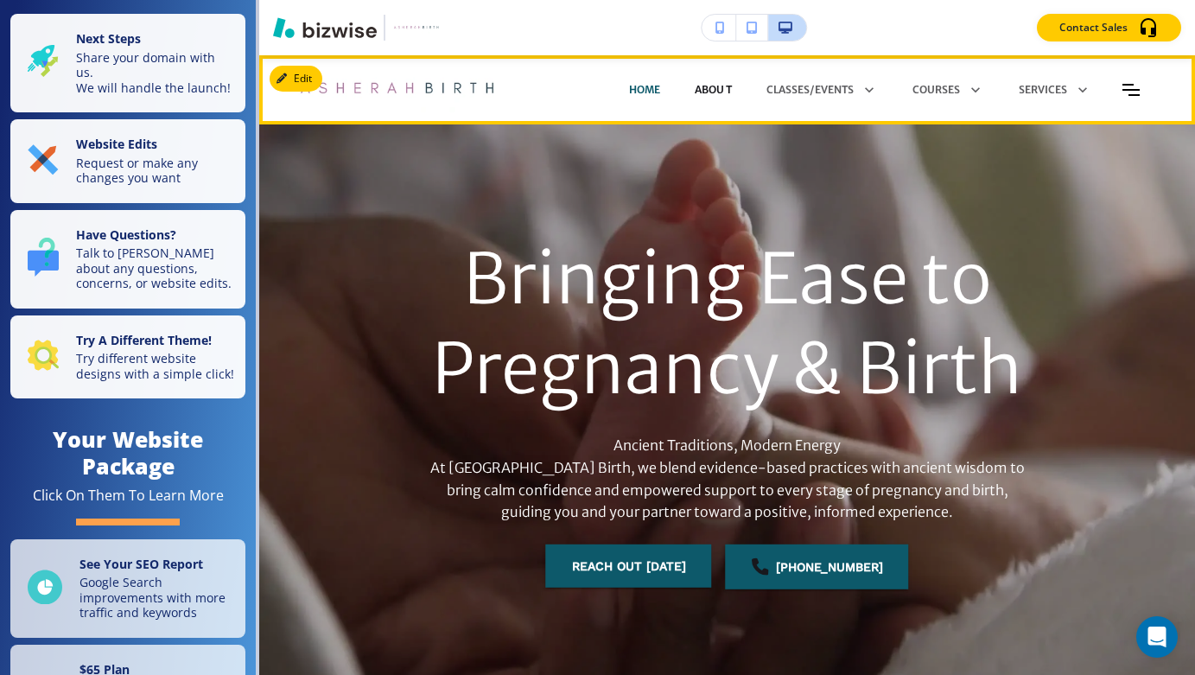
click at [708, 88] on p "Abou t" at bounding box center [713, 90] width 37 height 16
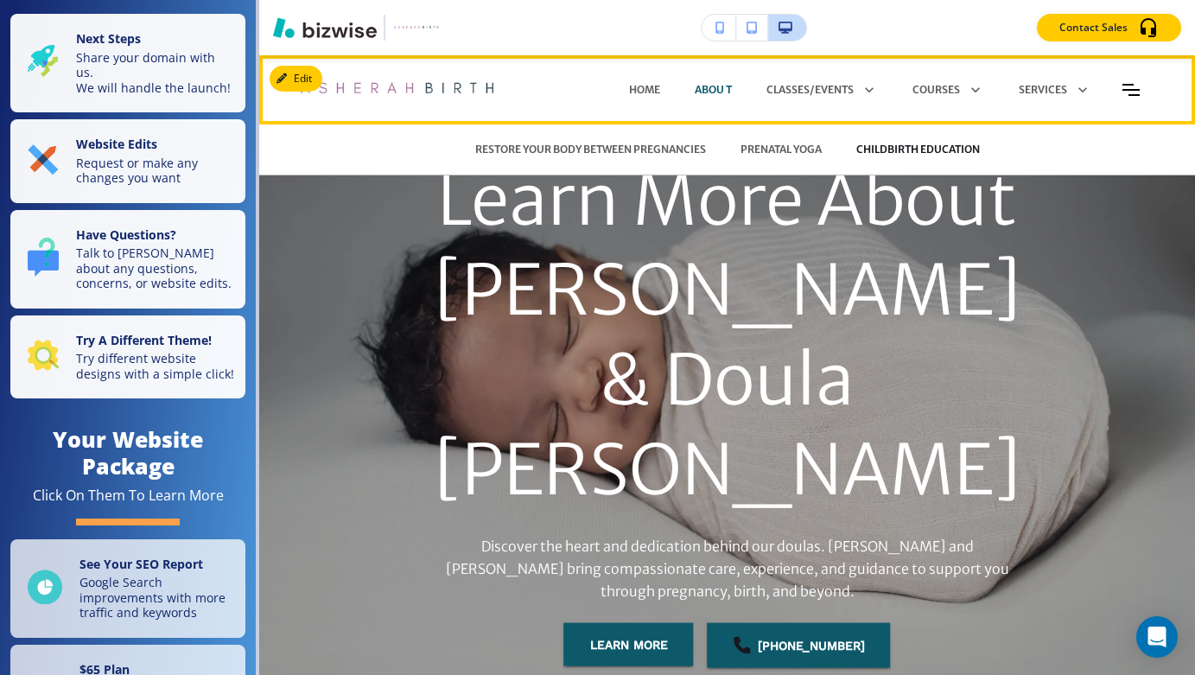
click at [915, 150] on p "CHILDBIRTH EDUCATION" at bounding box center [918, 150] width 124 height 16
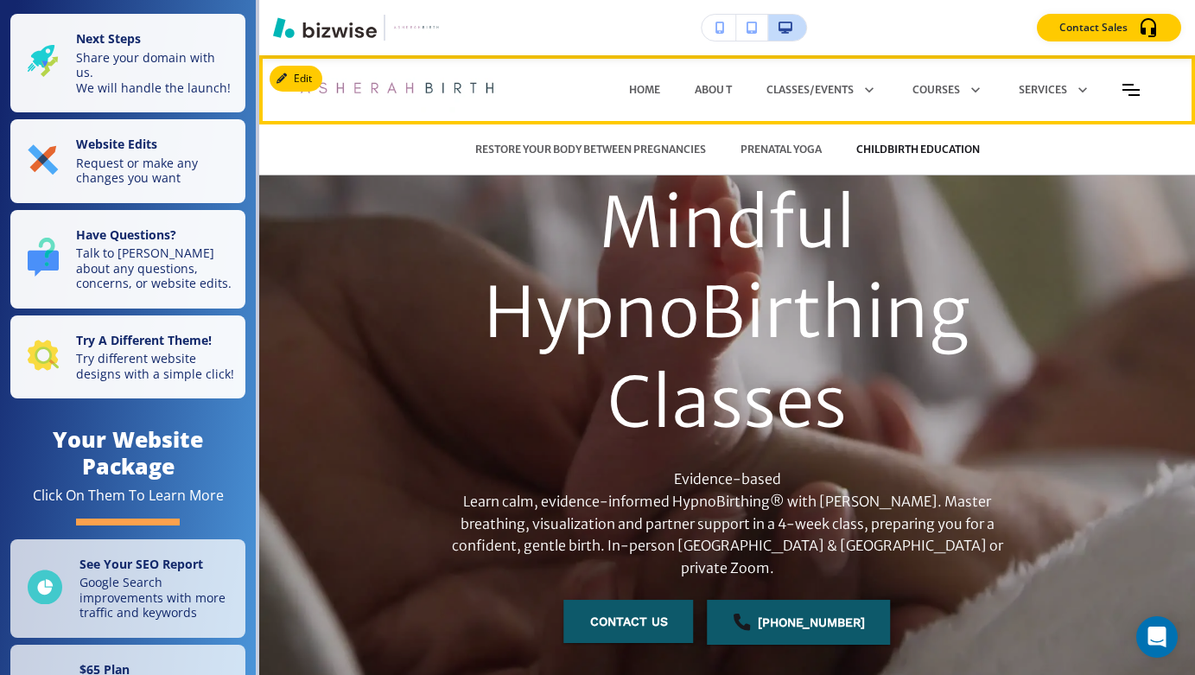
click at [915, 146] on p "CHILDBIRTH EDUCATION" at bounding box center [918, 150] width 124 height 16
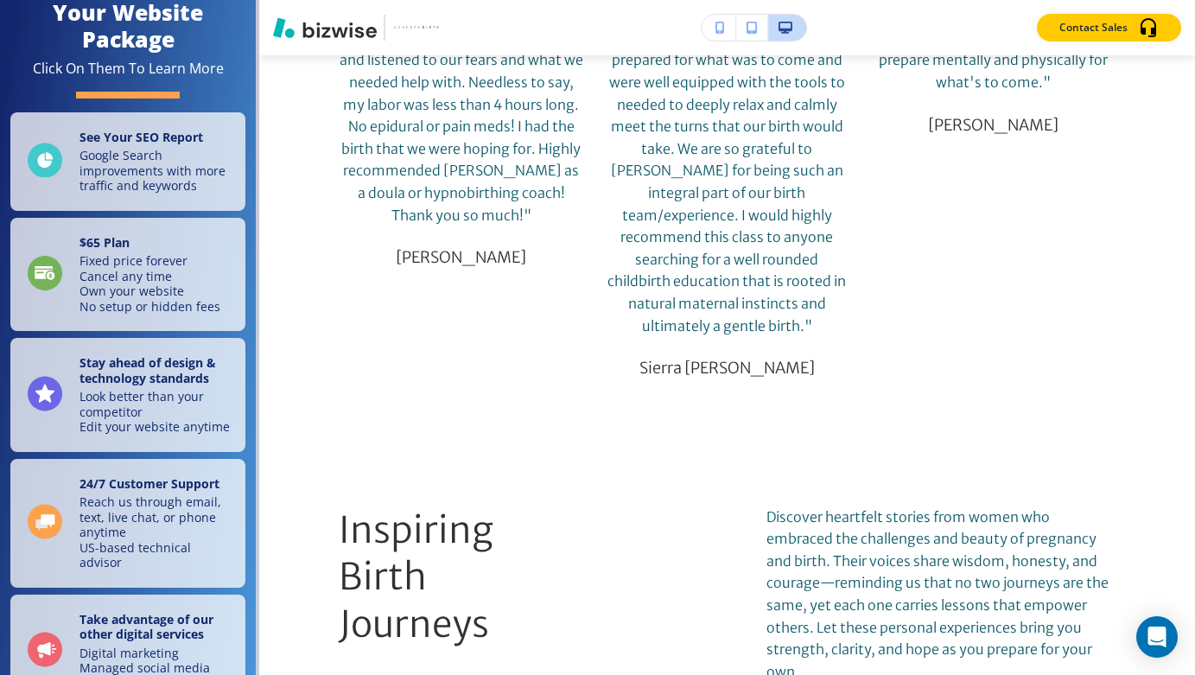
scroll to position [425, 0]
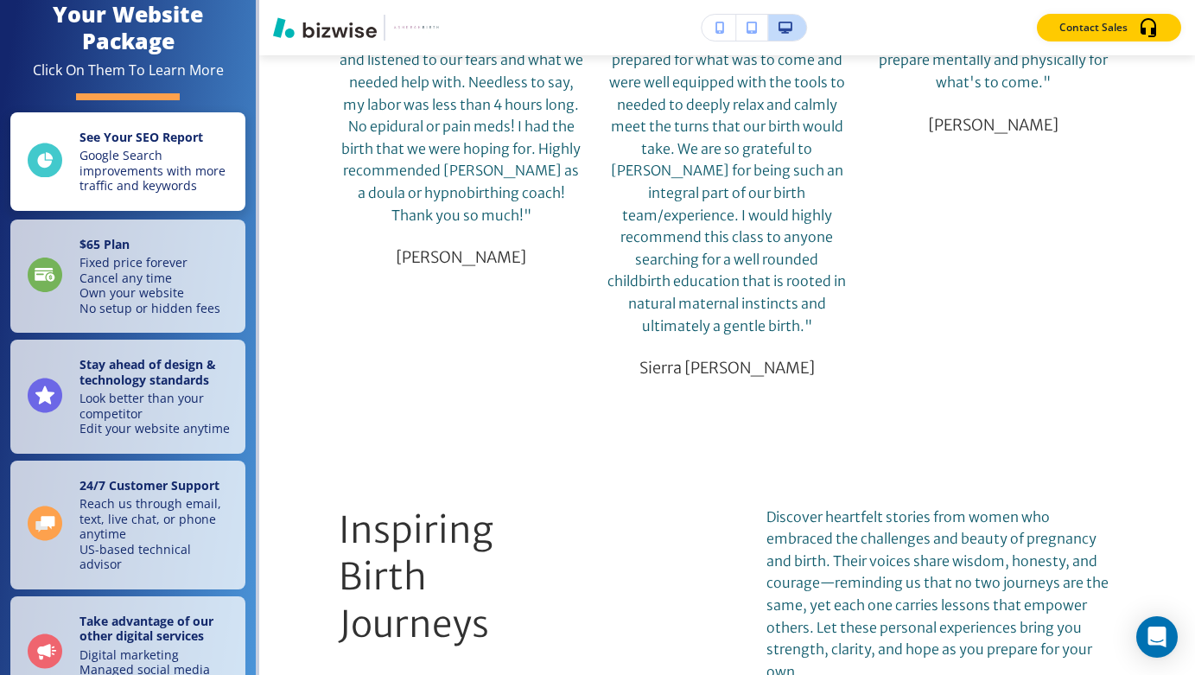
click at [173, 149] on p "Google Search improvements with more traffic and keywords" at bounding box center [156, 171] width 155 height 46
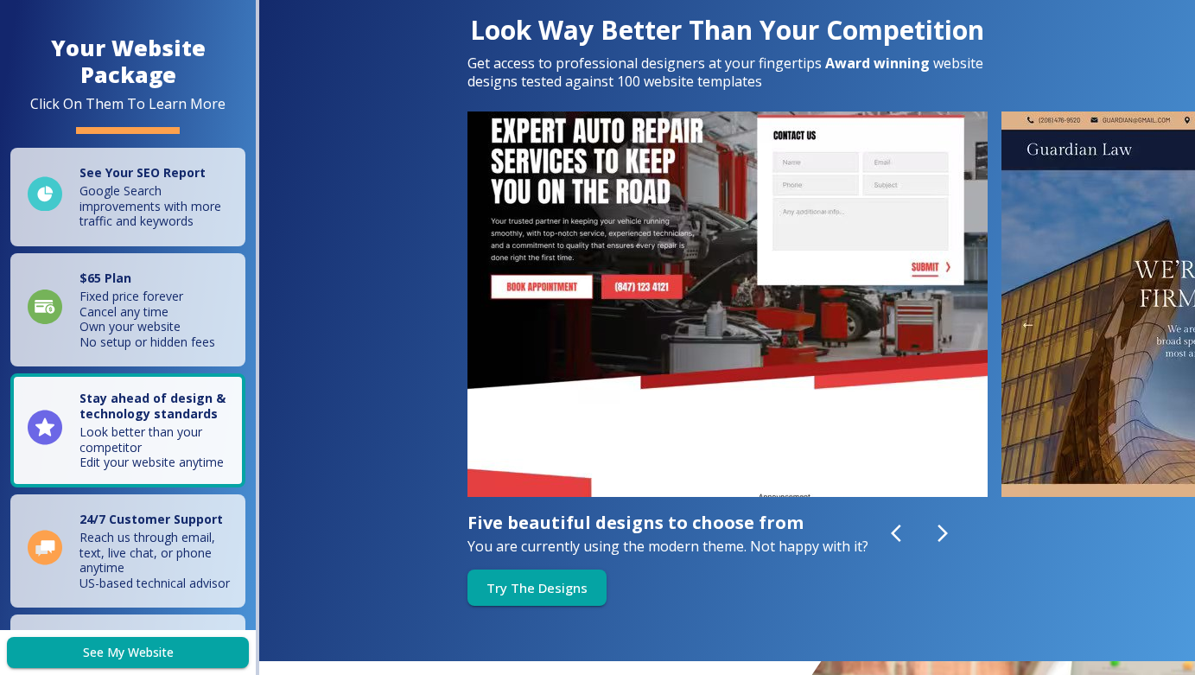
scroll to position [4943, 0]
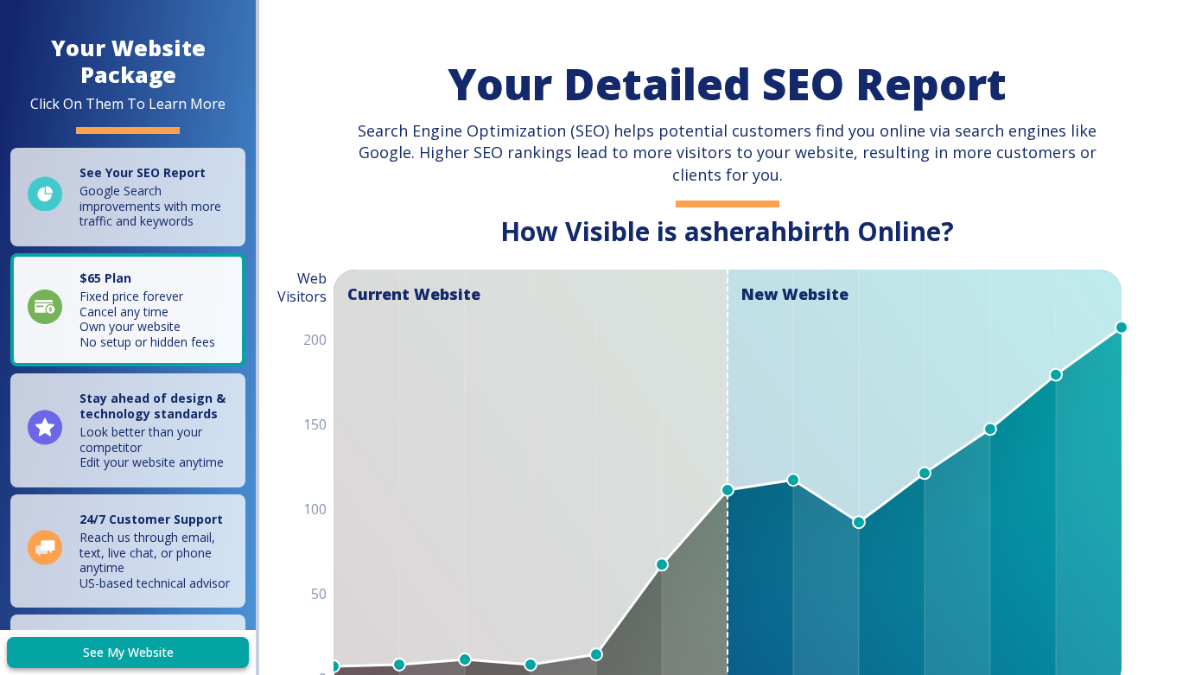
click at [139, 653] on link "See My Website" at bounding box center [128, 653] width 242 height 32
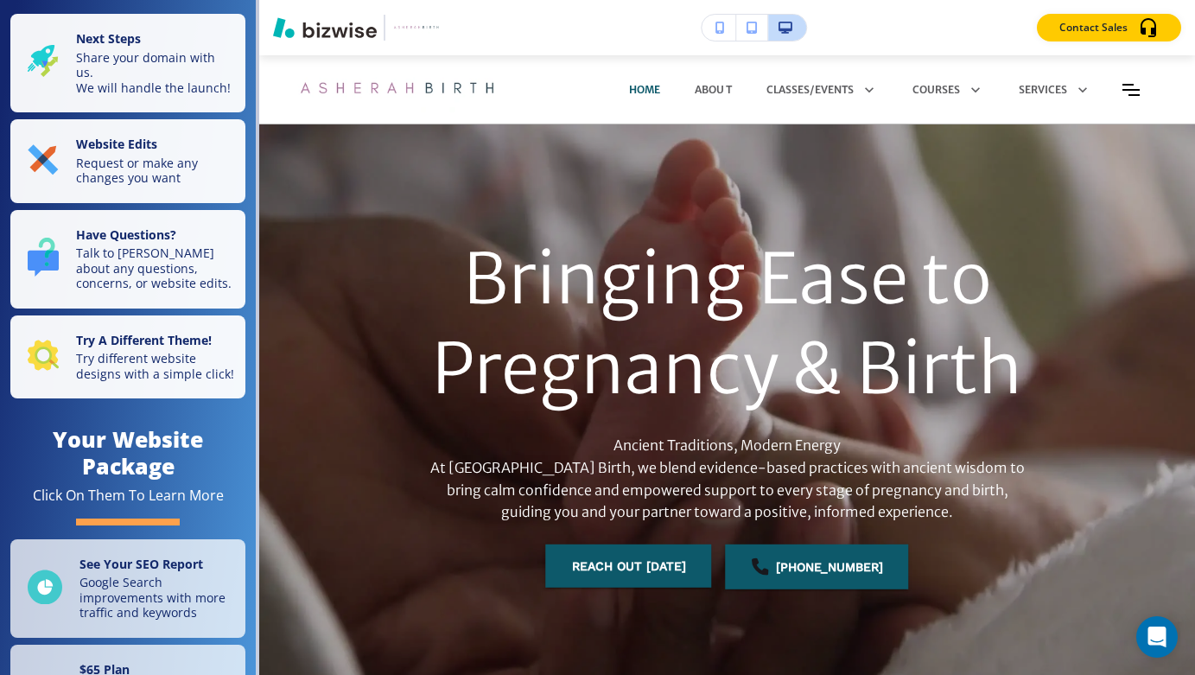
click at [754, 28] on icon "button" at bounding box center [751, 28] width 10 height 12
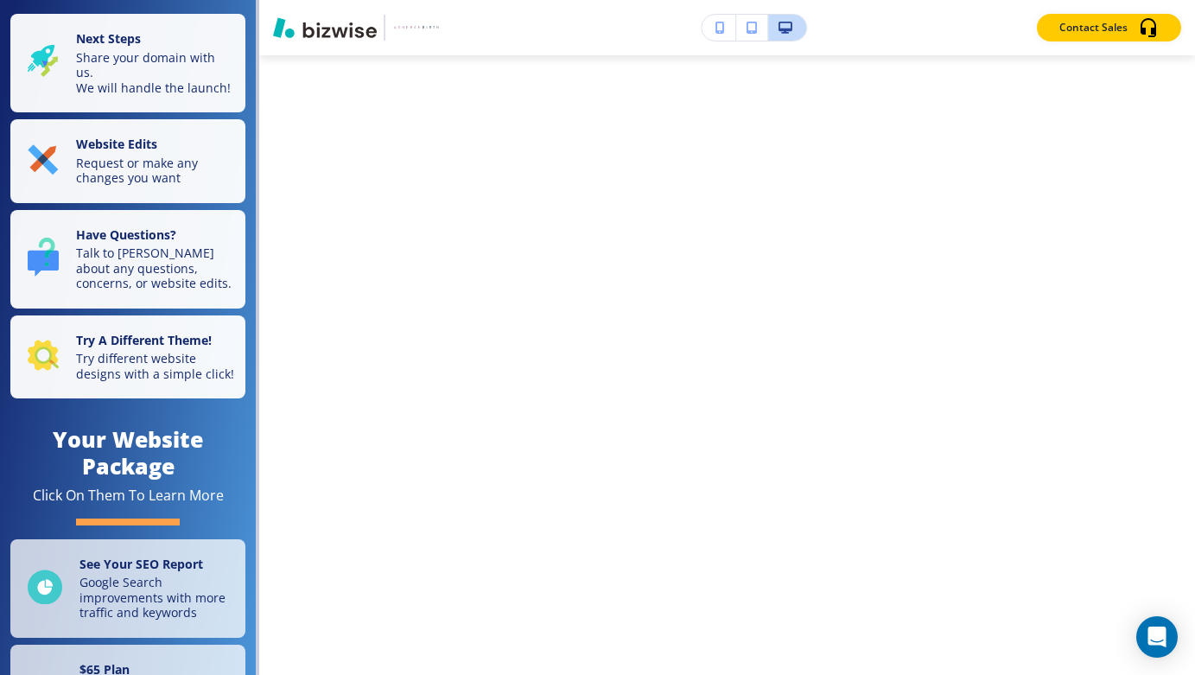
click at [754, 28] on icon "button" at bounding box center [751, 28] width 10 height 12
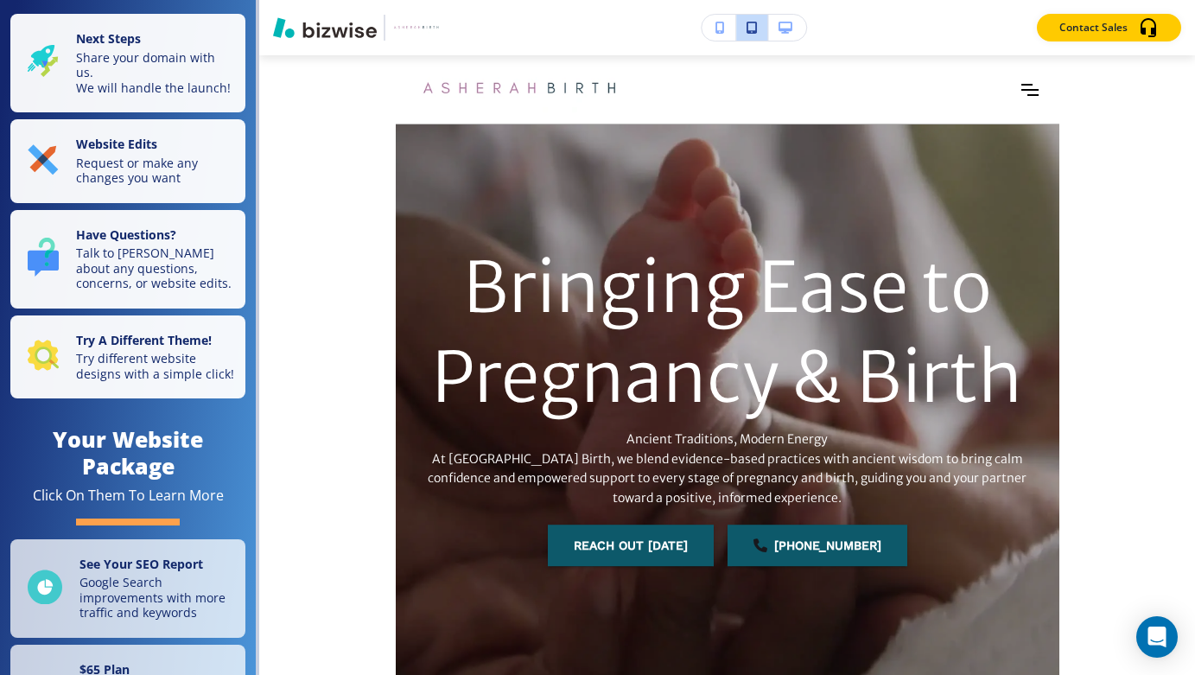
click at [755, 32] on icon "button" at bounding box center [751, 28] width 10 height 12
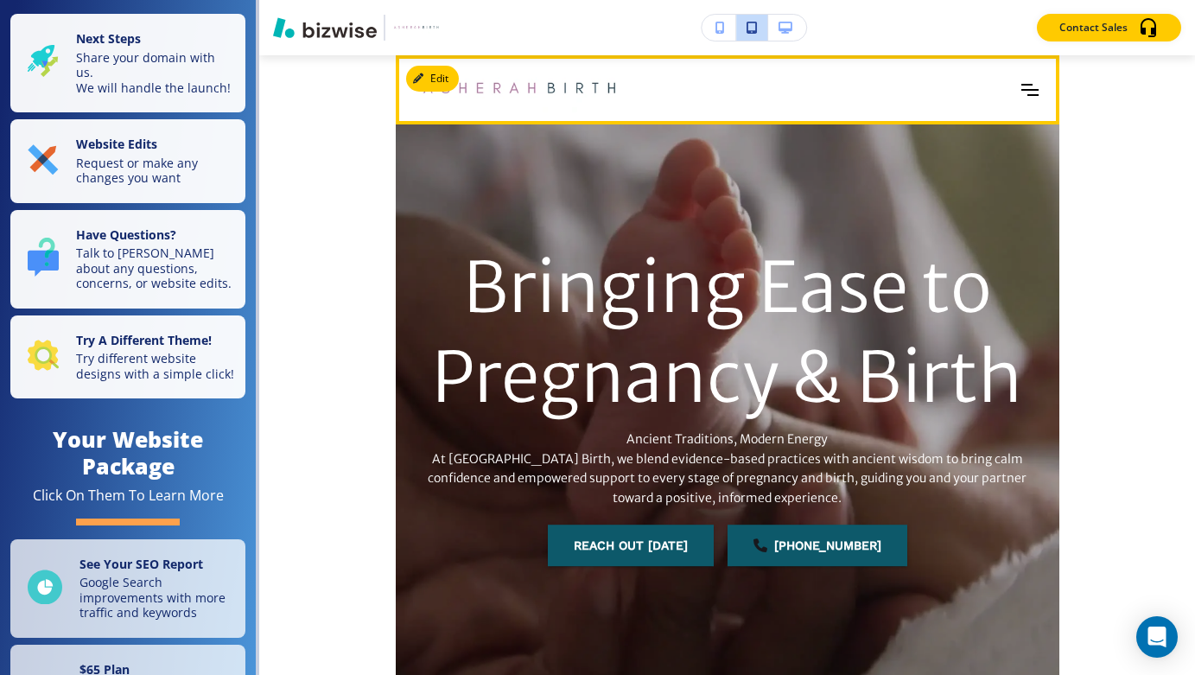
click at [1023, 89] on icon "Toggle hamburger navigation menu" at bounding box center [1029, 90] width 17 height 10
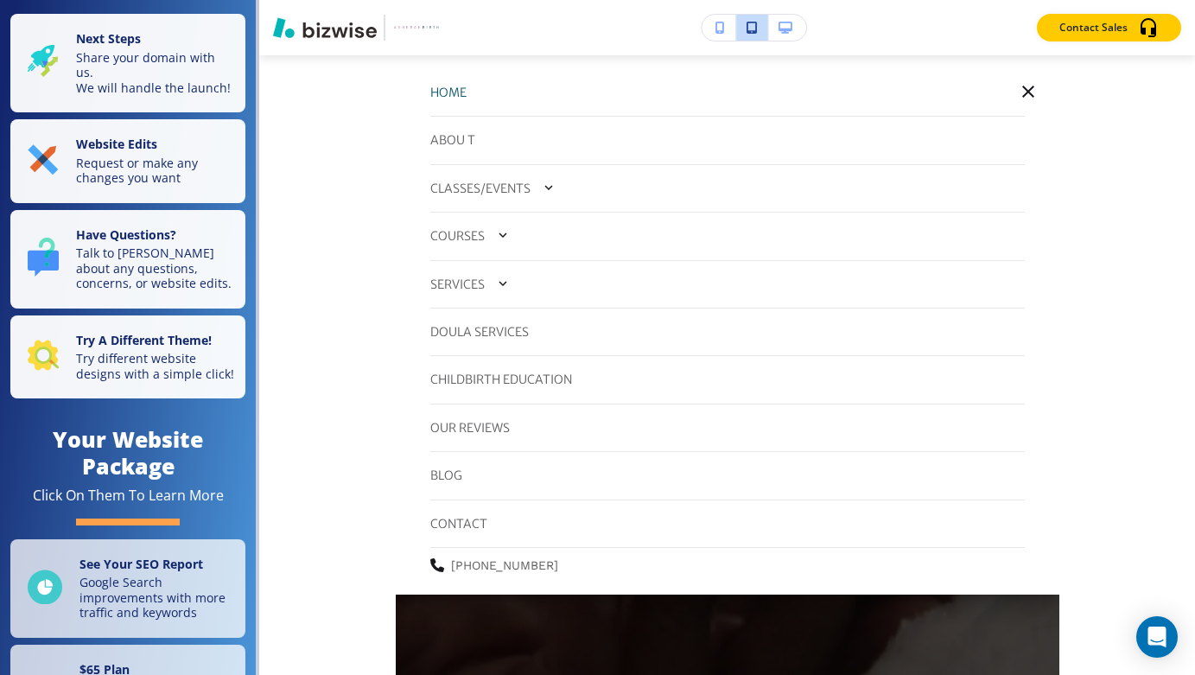
click at [451, 85] on p "HOME" at bounding box center [448, 92] width 36 height 19
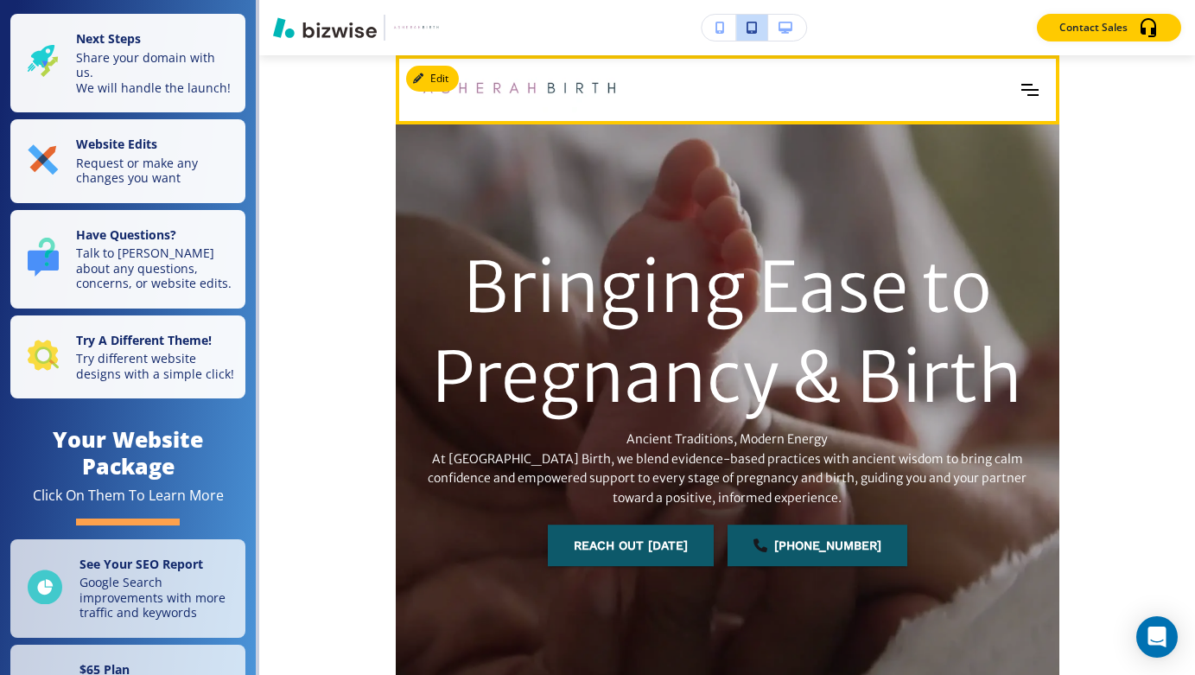
click at [1025, 86] on icon "Toggle hamburger navigation menu" at bounding box center [1029, 90] width 17 height 12
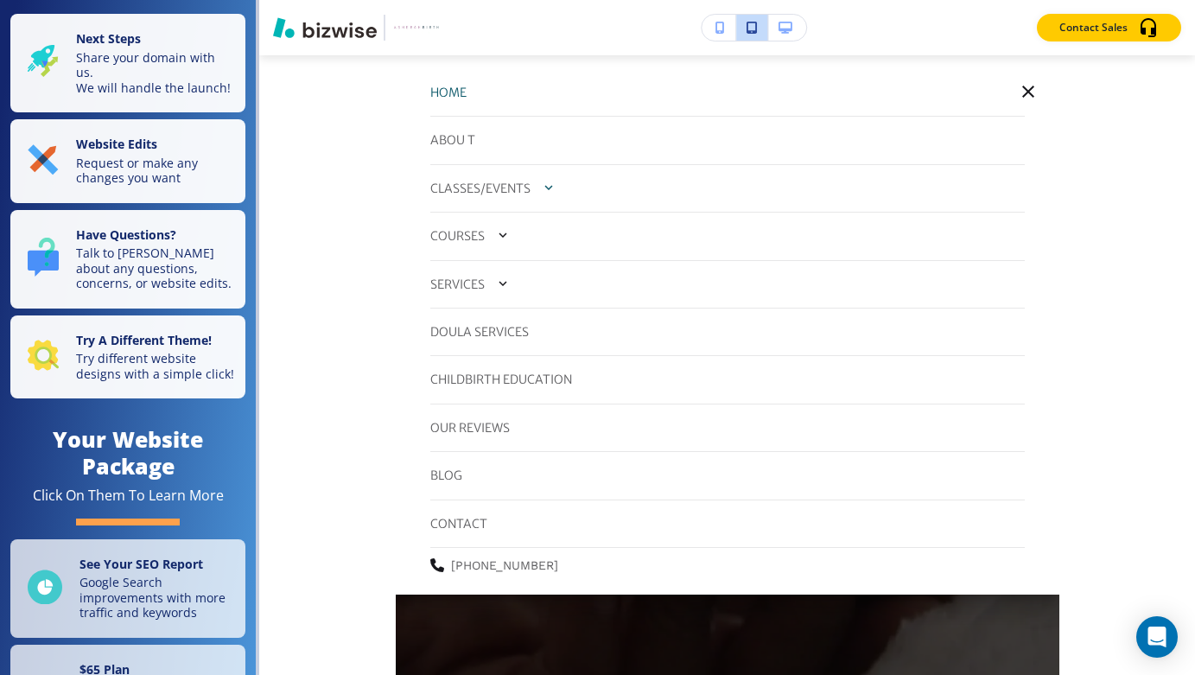
click at [539, 185] on button "button" at bounding box center [548, 187] width 36 height 36
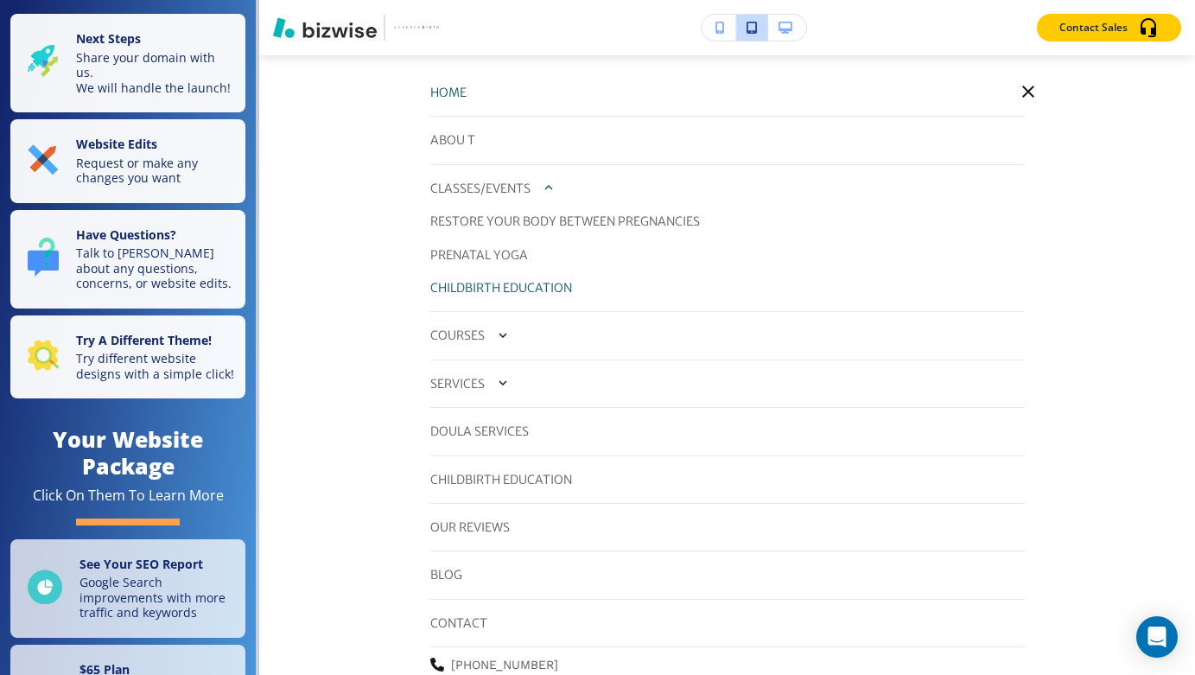
click at [505, 282] on p "CHILDBIRTH EDUCATION" at bounding box center [501, 287] width 142 height 19
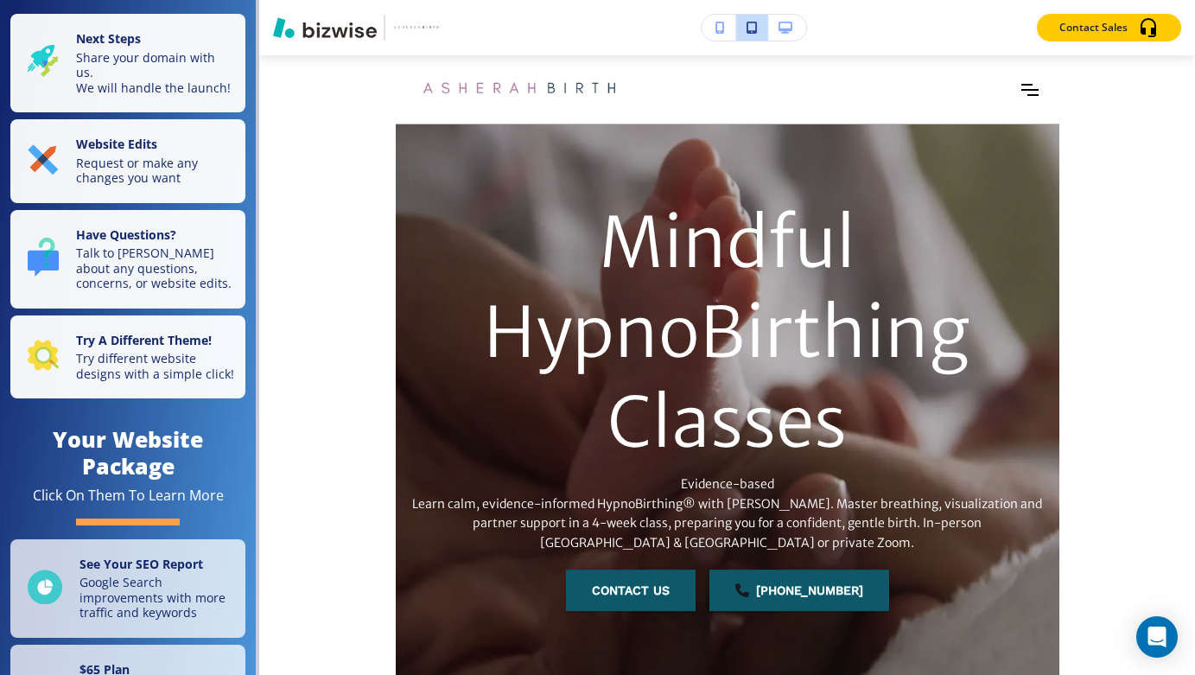
click at [747, 29] on icon "button" at bounding box center [751, 28] width 10 height 12
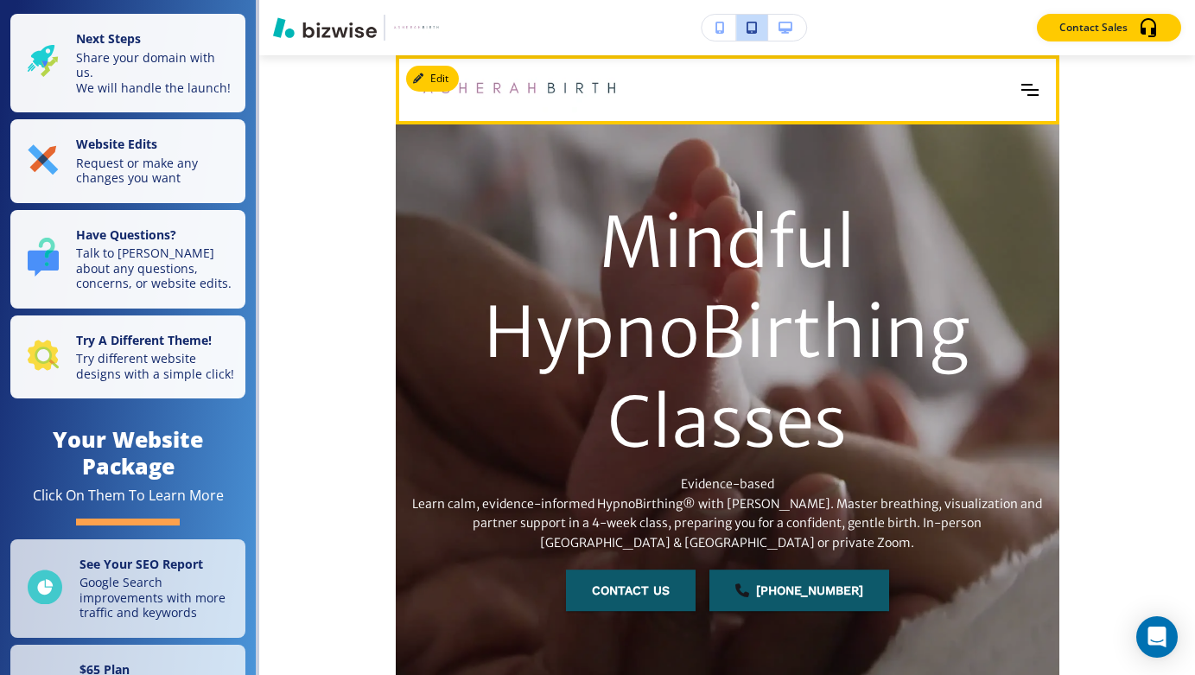
click at [1026, 92] on icon "Toggle hamburger navigation menu" at bounding box center [1029, 90] width 17 height 12
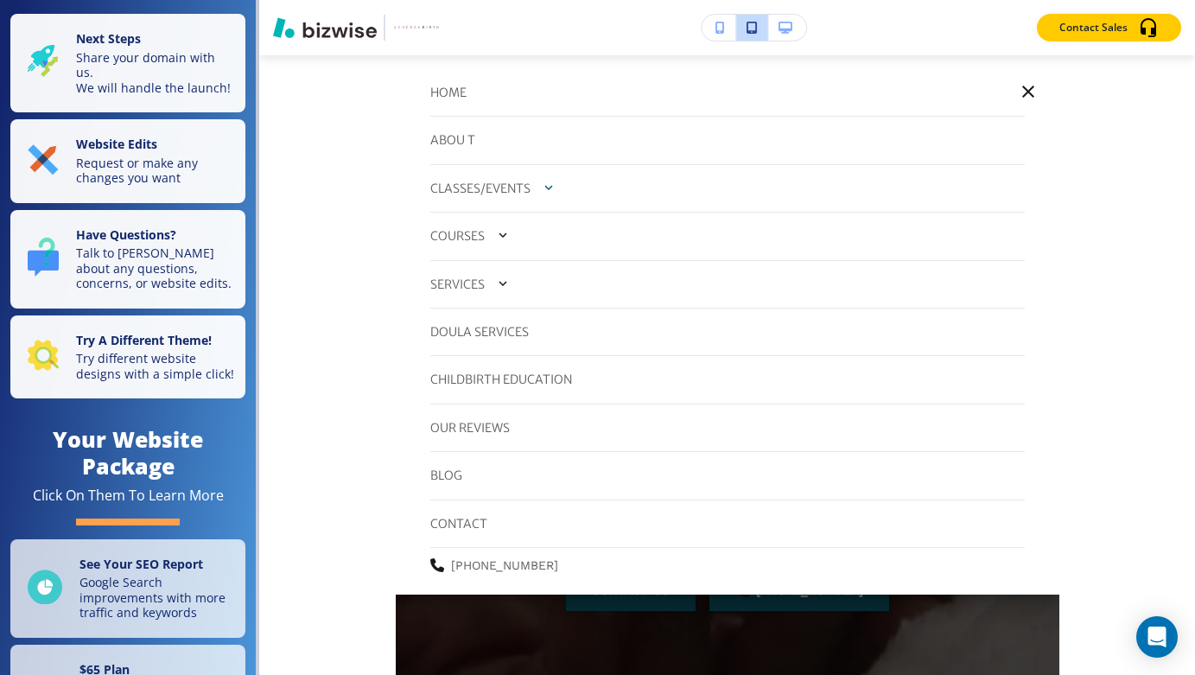
click at [549, 187] on icon "button" at bounding box center [548, 187] width 8 height 5
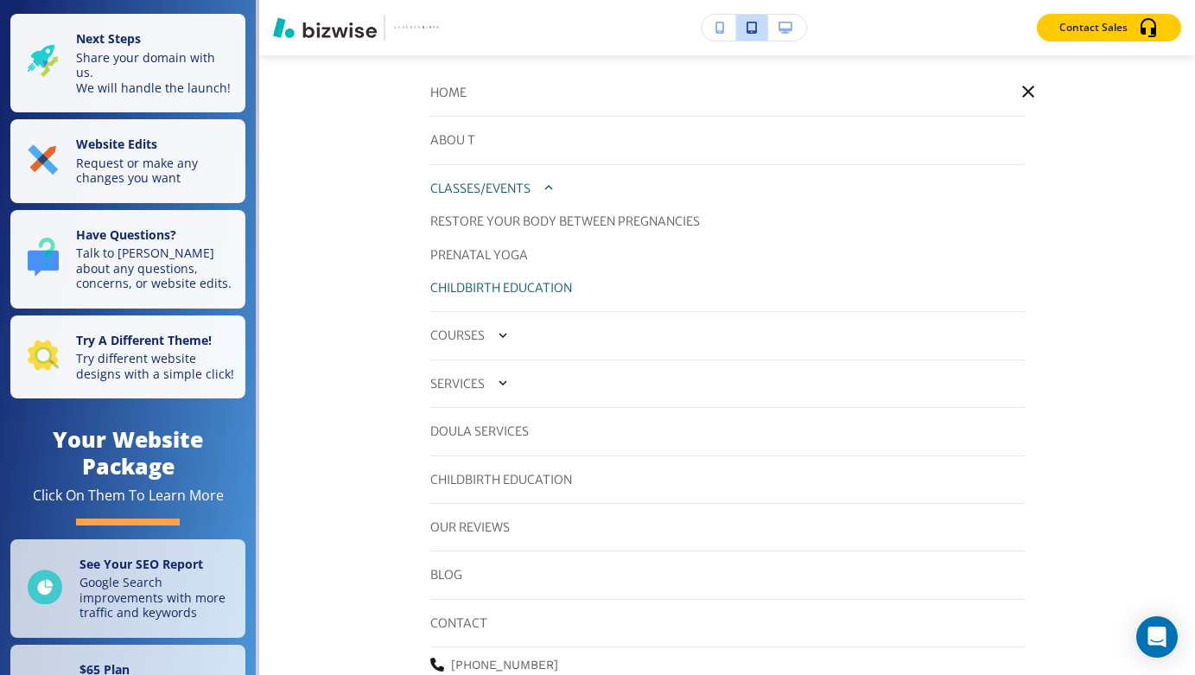
click at [489, 186] on p "CLASSES/EVENTS" at bounding box center [480, 188] width 100 height 19
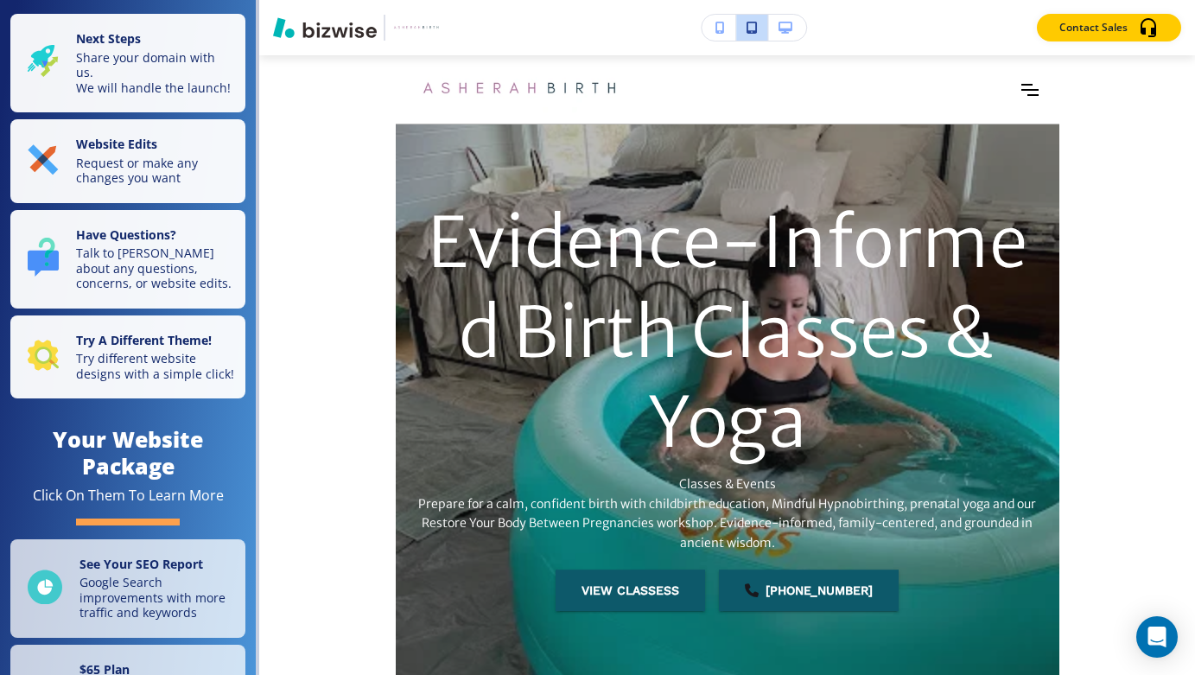
click at [717, 29] on icon "button" at bounding box center [720, 28] width 10 height 12
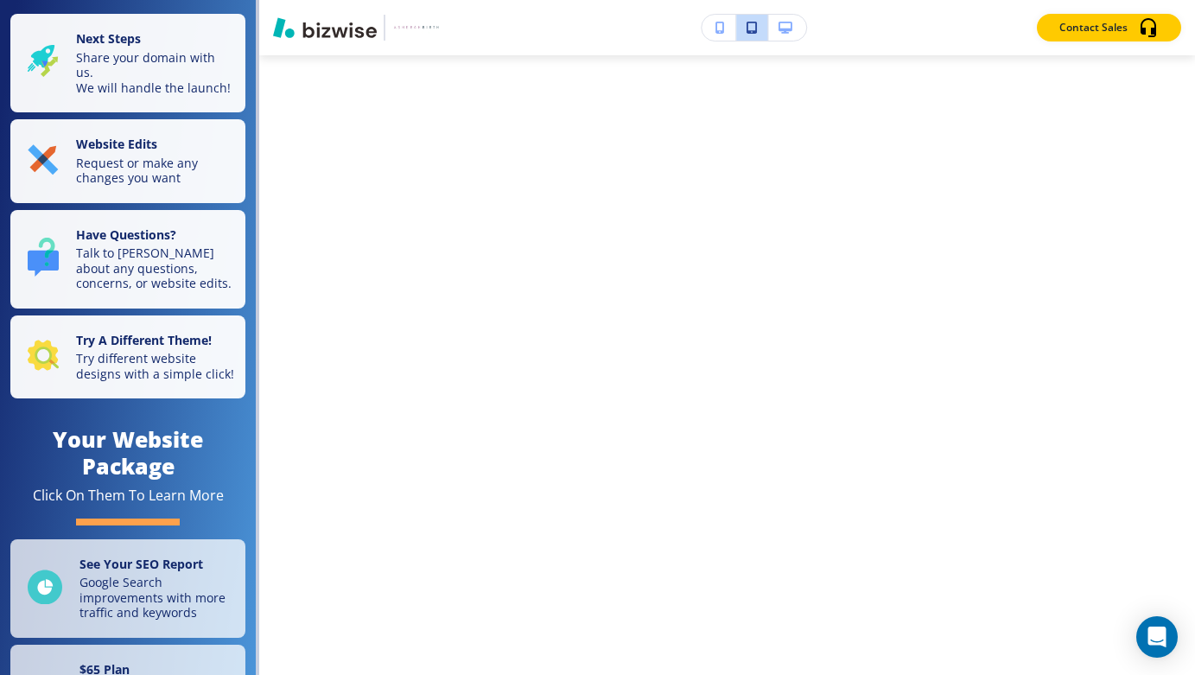
click at [717, 29] on icon "button" at bounding box center [720, 28] width 10 height 12
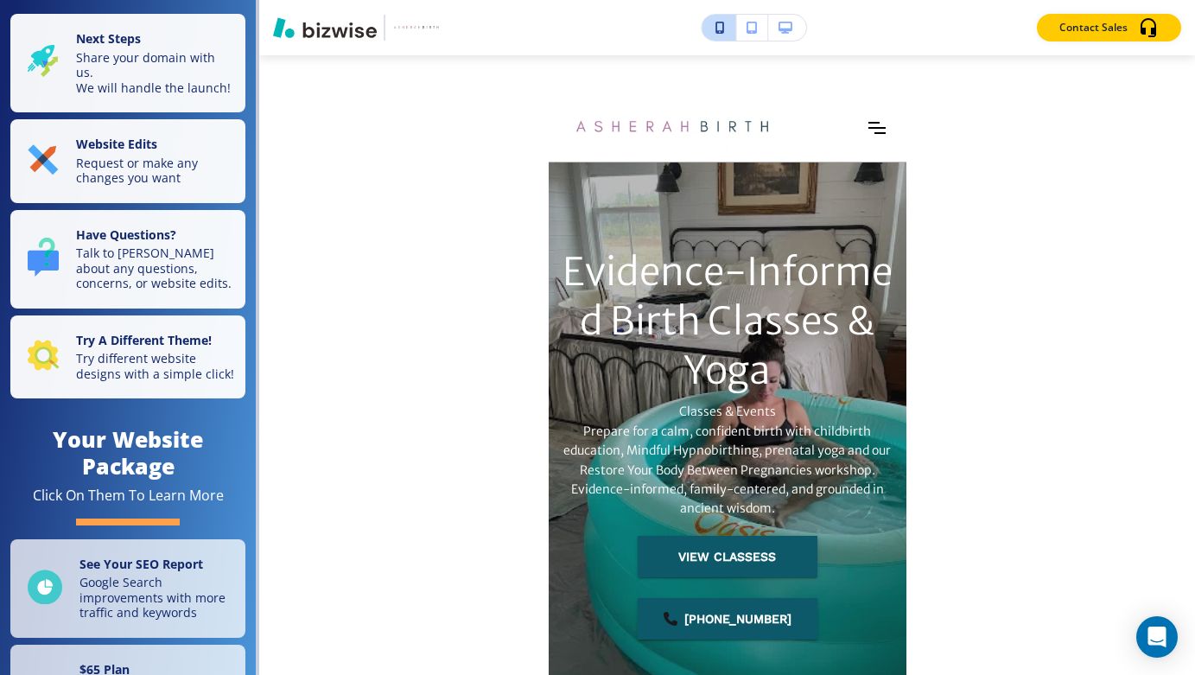
click at [751, 22] on icon "button" at bounding box center [751, 28] width 10 height 12
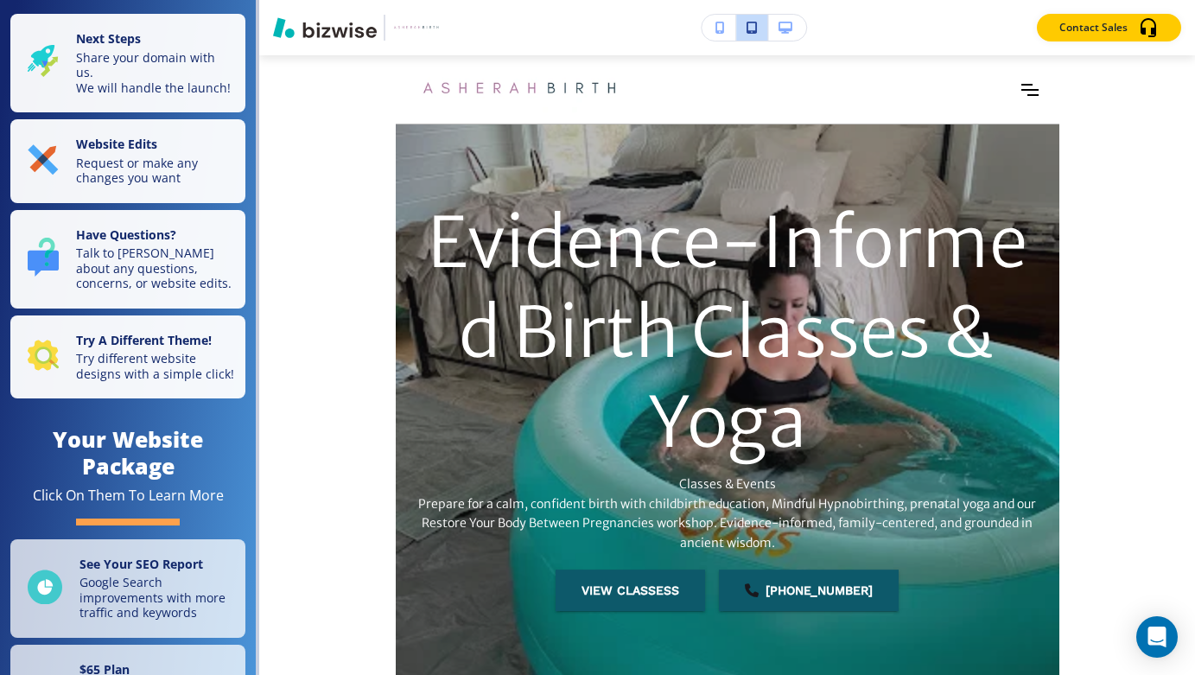
click at [751, 22] on icon "button" at bounding box center [751, 28] width 10 height 12
